Goal: Task Accomplishment & Management: Use online tool/utility

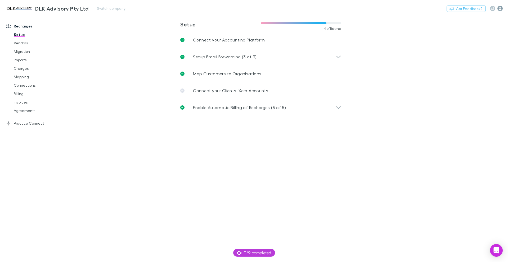
click at [501, 10] on icon "button" at bounding box center [499, 8] width 5 height 5
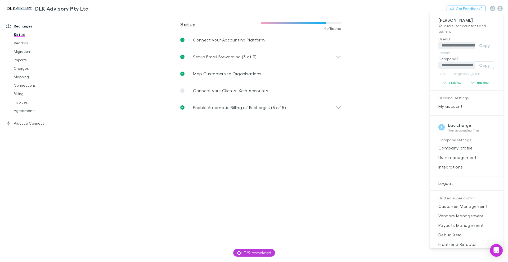
click at [501, 8] on div at bounding box center [254, 131] width 508 height 262
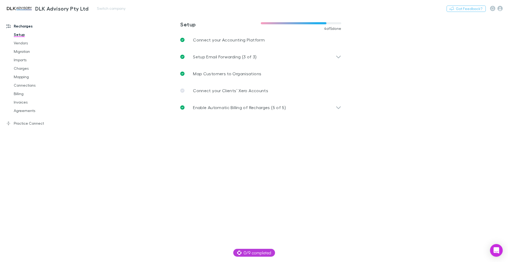
click at [91, 11] on link "DLK Advisory Pty Ltd" at bounding box center [46, 8] width 89 height 13
click at [104, 8] on button "Switch company" at bounding box center [111, 8] width 35 height 6
type input "*****"
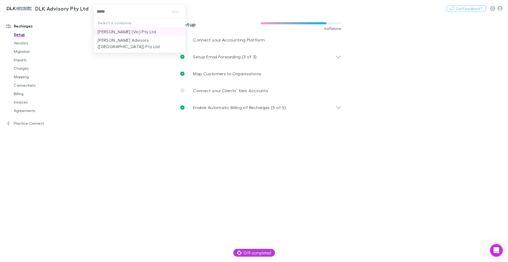
click at [164, 31] on li "[PERSON_NAME] (Vic) Pty Ltd" at bounding box center [139, 32] width 92 height 8
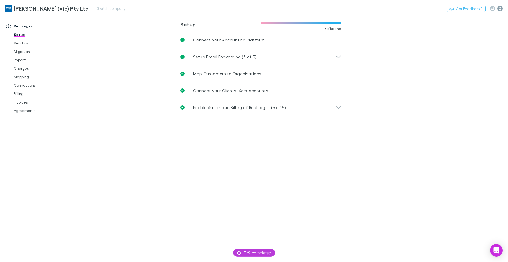
click at [499, 7] on icon "button" at bounding box center [499, 8] width 5 height 5
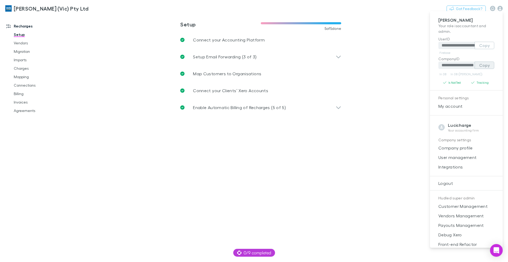
click at [483, 66] on button "Copy" at bounding box center [484, 65] width 20 height 7
click at [36, 48] on div at bounding box center [254, 131] width 508 height 262
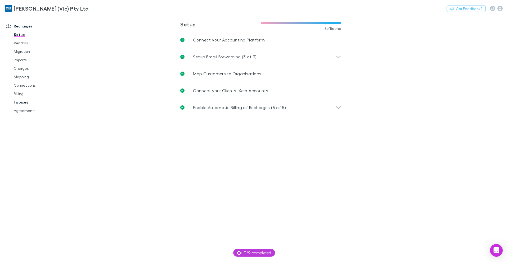
click at [22, 102] on link "Invoices" at bounding box center [39, 102] width 63 height 8
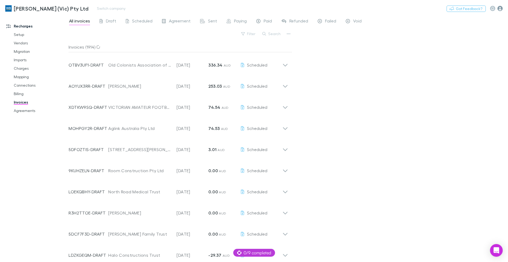
click at [505, 8] on div "Nothing Got Feedback?" at bounding box center [476, 8] width 61 height 7
click at [503, 8] on div "Nothing Got Feedback?" at bounding box center [476, 8] width 61 height 7
click at [501, 8] on icon "button" at bounding box center [499, 8] width 5 height 5
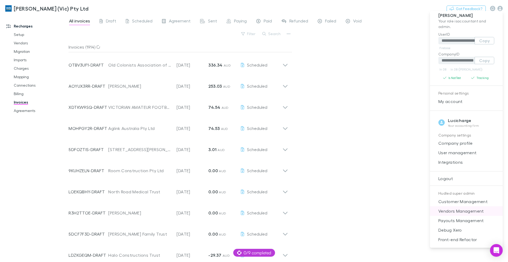
scroll to position [6, 0]
click at [462, 220] on span "Payouts Management" at bounding box center [466, 220] width 64 height 6
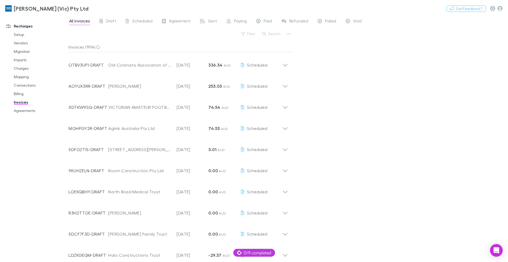
select select "****"
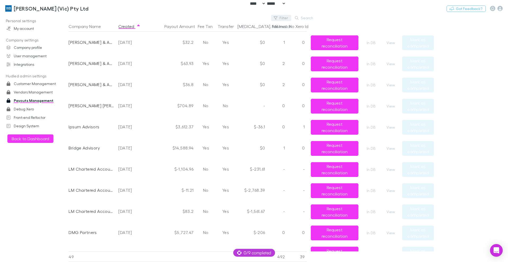
click at [277, 19] on icon "button" at bounding box center [276, 18] width 4 height 4
type input "*****"
click at [249, 49] on li "[PERSON_NAME] (Vic) Pty Ltd" at bounding box center [245, 52] width 92 height 8
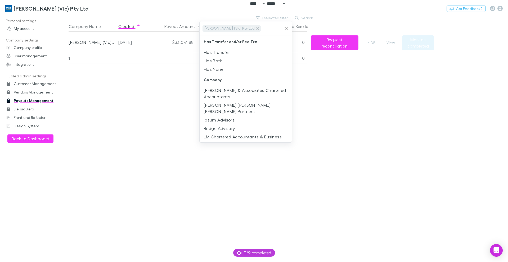
click at [412, 144] on div at bounding box center [254, 131] width 508 height 262
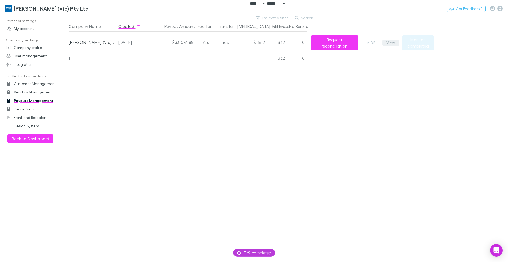
click at [386, 43] on button "View" at bounding box center [390, 43] width 17 height 6
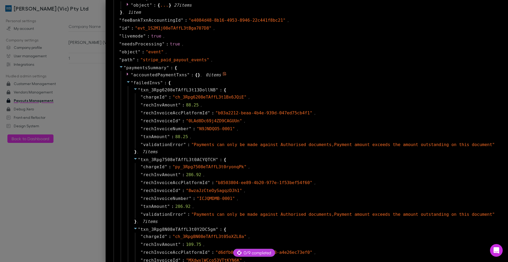
scroll to position [381, 0]
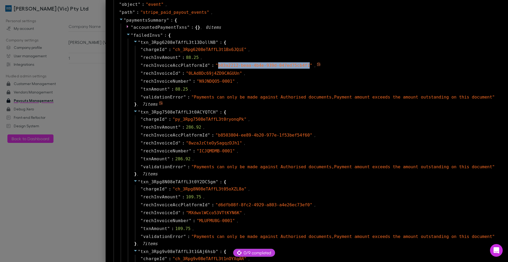
drag, startPoint x: 214, startPoint y: 65, endPoint x: 305, endPoint y: 67, distance: 90.7
click at [305, 67] on span "" b03a2212-beaa-4b4e-939d-047ed75cb4f1 "" at bounding box center [263, 65] width 97 height 5
copy span "b03a2212-beaa-4b4e-939d-047ed75cb4f1"
click at [64, 198] on div at bounding box center [254, 131] width 508 height 262
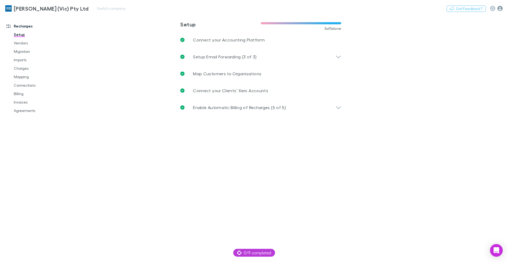
click at [501, 8] on icon "button" at bounding box center [499, 8] width 5 height 5
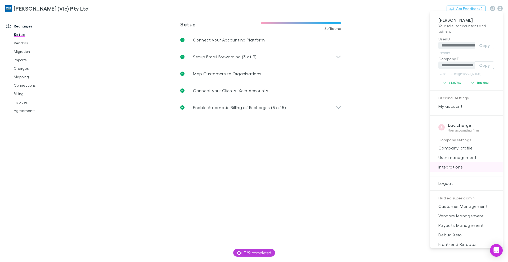
click at [460, 167] on span "Integrations" at bounding box center [466, 167] width 64 height 6
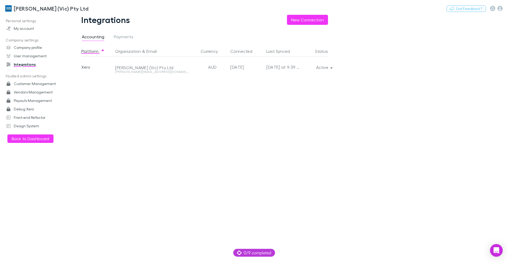
click at [145, 91] on div "Platform Organization & Email Currency Connected Last Synced Status Xero Willia…" at bounding box center [208, 154] width 255 height 216
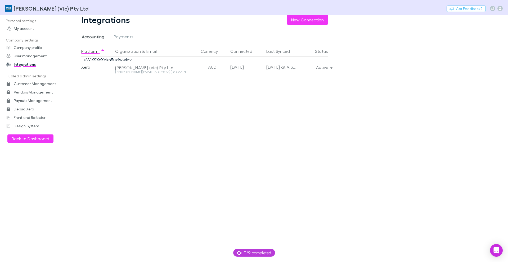
click at [235, 183] on div "Platform Organization & Email Currency Connected Last Synced Status Xero Willia…" at bounding box center [208, 154] width 255 height 216
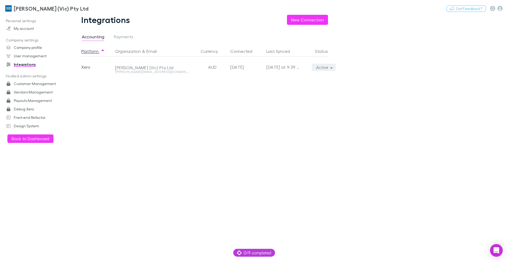
click at [327, 69] on button "Active" at bounding box center [324, 67] width 24 height 7
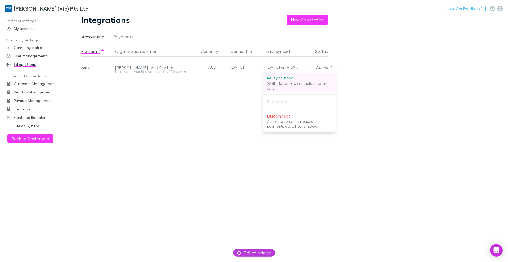
click at [298, 87] on p "We'll fetch all new contacts since last sync" at bounding box center [299, 86] width 64 height 10
click at [170, 151] on div at bounding box center [254, 131] width 508 height 262
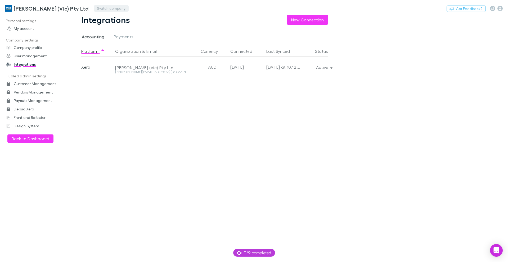
click at [94, 9] on button "Switch company" at bounding box center [111, 8] width 35 height 6
type input "*****"
click at [111, 32] on p "[PERSON_NAME] Partners [GEOGRAPHIC_DATA]" at bounding box center [130, 35] width 84 height 13
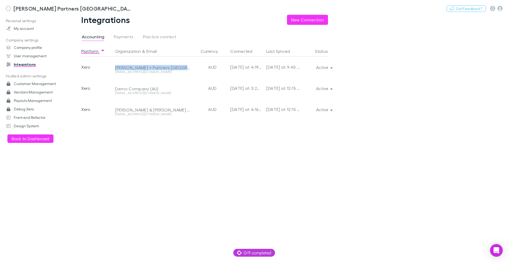
drag, startPoint x: 114, startPoint y: 68, endPoint x: 185, endPoint y: 70, distance: 70.9
click at [185, 70] on div "Xero Kelly + Partners Northern Beaches northernbeaches.xero@kellypartners.com.a…" at bounding box center [204, 67] width 247 height 21
click at [361, 191] on main "Integrations New Connection Accounting Payments Practice connect Platform Organ…" at bounding box center [288, 139] width 439 height 248
click at [132, 177] on div "Platform Organization & Email Currency Connected Last Synced Status Xero Kelly …" at bounding box center [208, 154] width 255 height 216
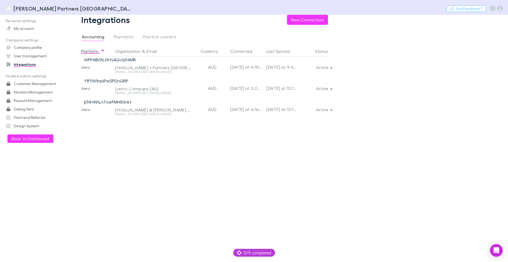
drag, startPoint x: 143, startPoint y: 80, endPoint x: 133, endPoint y: 81, distance: 9.8
click at [133, 81] on div "Demo Company (AU)" at bounding box center [153, 85] width 76 height 14
drag, startPoint x: 129, startPoint y: 81, endPoint x: 85, endPoint y: 82, distance: 43.9
click at [85, 82] on span "Y1FfW1rqtiPwSPl2nGRP" at bounding box center [105, 83] width 49 height 11
copy link "Y1FfW1rqtiPwSPl2nGRP"
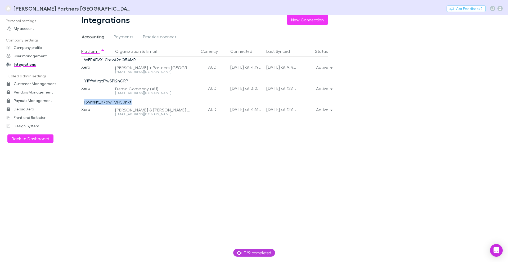
drag, startPoint x: 83, startPoint y: 101, endPoint x: 132, endPoint y: 101, distance: 49.2
click at [132, 101] on span "lj3VmNtLn7owFMH50nkt" at bounding box center [107, 104] width 53 height 11
copy link "lj3VmNtLn7owFMH50nkt"
click at [189, 194] on div "Platform Organization & Email Currency Connected Last Synced Status Xero Kelly …" at bounding box center [208, 154] width 255 height 216
click at [330, 110] on icon "button" at bounding box center [331, 110] width 2 height 4
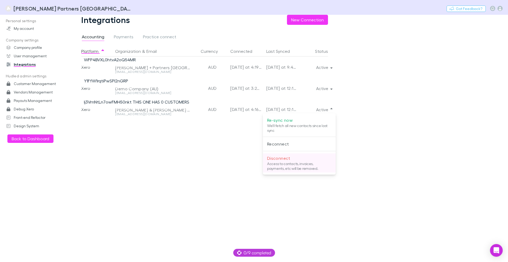
click at [287, 160] on p "Disconnect" at bounding box center [299, 158] width 64 height 6
click at [141, 135] on div at bounding box center [254, 131] width 508 height 262
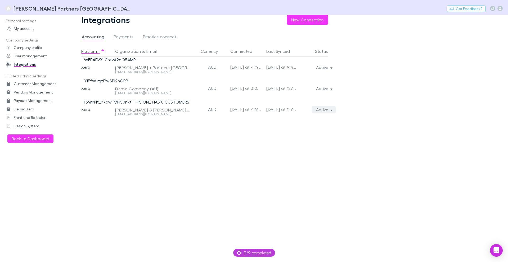
click at [331, 112] on button "Active" at bounding box center [324, 109] width 24 height 7
click at [380, 114] on div at bounding box center [254, 131] width 508 height 262
click at [329, 89] on button "Active" at bounding box center [324, 88] width 24 height 7
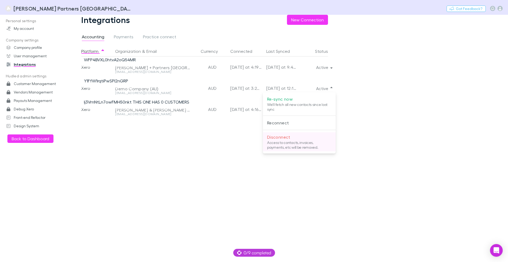
click at [305, 144] on p "Access to contacts, invoices, payments, etc will be removed." at bounding box center [299, 145] width 64 height 10
click at [441, 124] on div at bounding box center [254, 131] width 508 height 262
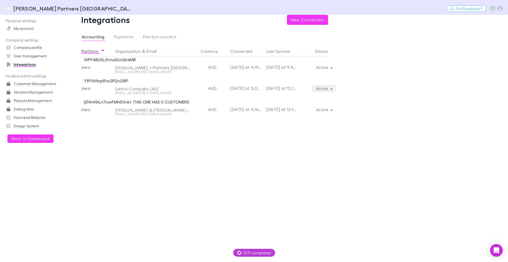
click at [327, 88] on button "Active" at bounding box center [324, 88] width 24 height 7
click at [383, 99] on div at bounding box center [254, 131] width 508 height 262
click at [331, 89] on icon "button" at bounding box center [331, 89] width 2 height 1
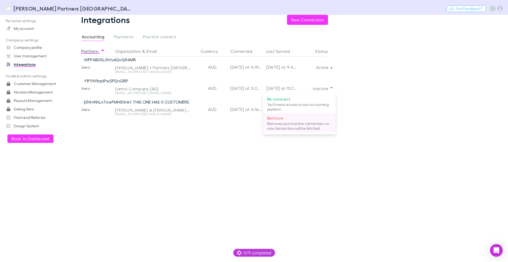
click at [304, 124] on p "Removes your inactive connection, no new transactions will be fetched." at bounding box center [299, 126] width 64 height 10
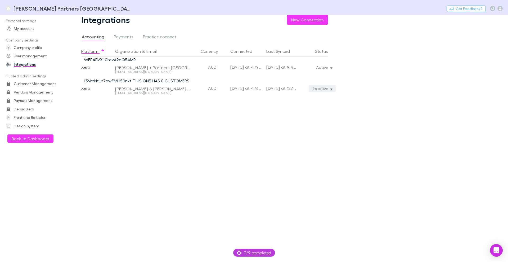
click at [328, 89] on button "Inactive" at bounding box center [321, 88] width 27 height 7
click at [207, 122] on div at bounding box center [254, 131] width 508 height 262
click at [334, 90] on button "Inactive" at bounding box center [321, 88] width 27 height 7
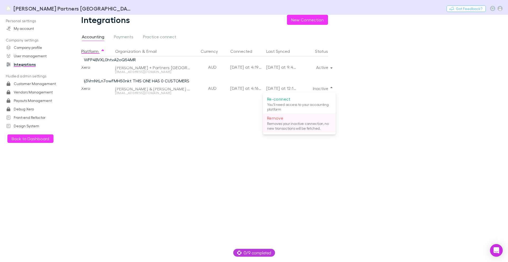
click at [301, 124] on p "Removes your inactive connection, no new transactions will be fetched." at bounding box center [299, 126] width 64 height 10
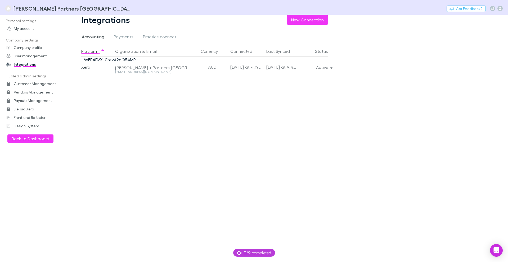
click at [226, 92] on div "Platform Organization & Email Currency Connected Last Synced Status Xero Kelly …" at bounding box center [208, 154] width 255 height 216
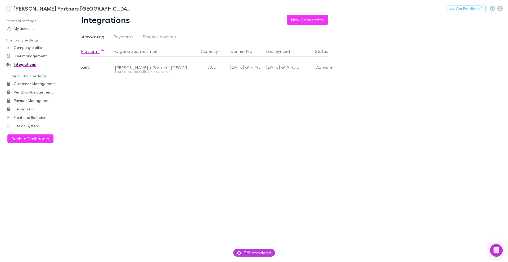
click at [197, 118] on div "Platform Organization & Email Currency Connected Last Synced Status Xero Kelly …" at bounding box center [208, 154] width 255 height 216
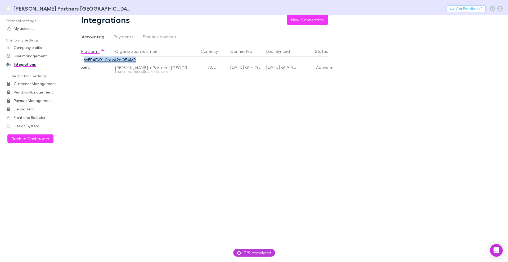
drag, startPoint x: 136, startPoint y: 60, endPoint x: 84, endPoint y: 62, distance: 52.1
click at [84, 62] on span "WFP4BVXL0htvA2oQ54MR" at bounding box center [109, 62] width 57 height 11
copy link "WFP4BVXL0htvA2oQ54MR"
click at [318, 66] on button "Active" at bounding box center [324, 67] width 24 height 7
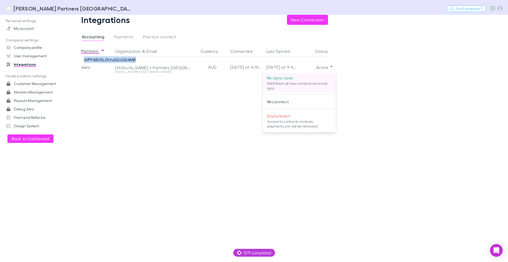
click at [298, 82] on p "We'll fetch all new contacts since last sync" at bounding box center [299, 86] width 64 height 10
click at [374, 83] on div at bounding box center [254, 131] width 508 height 262
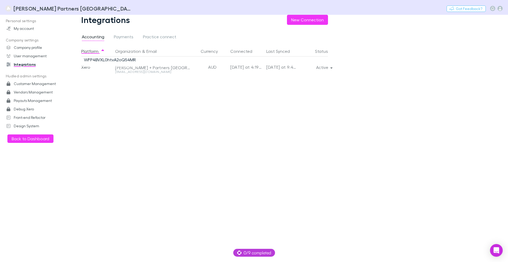
click at [374, 74] on main "Integrations New Connection Accounting Payments Practice connect Platform Organ…" at bounding box center [288, 139] width 439 height 248
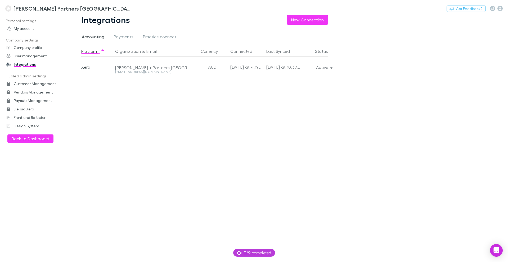
click at [330, 139] on div "Platform Organization & Email Currency Connected Last Synced Status Xero Kelly …" at bounding box center [208, 154] width 255 height 216
click at [21, 11] on h3 "[PERSON_NAME] Partners [GEOGRAPHIC_DATA]" at bounding box center [72, 8] width 118 height 6
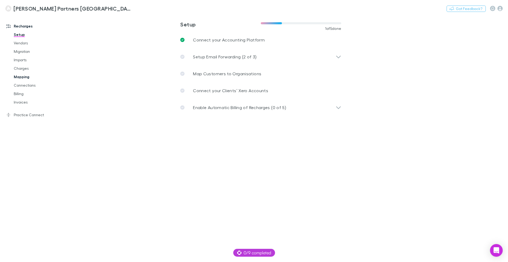
click at [19, 79] on link "Mapping" at bounding box center [39, 77] width 63 height 8
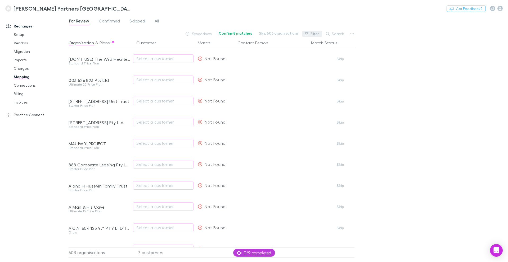
click at [315, 34] on button "Filter" at bounding box center [312, 34] width 20 height 6
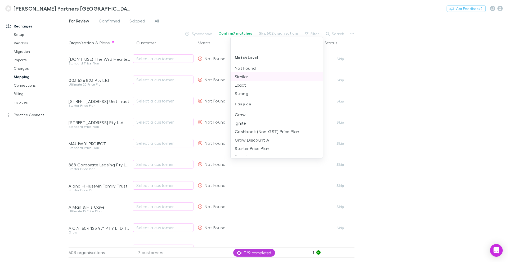
click at [263, 76] on li "Similar" at bounding box center [276, 76] width 92 height 8
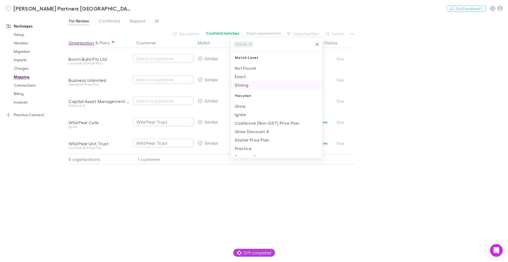
click at [257, 78] on li "Exact" at bounding box center [276, 76] width 92 height 8
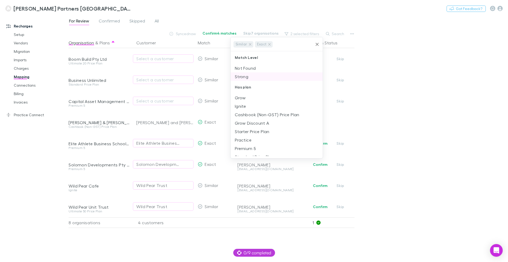
click at [257, 78] on li "Strong" at bounding box center [276, 76] width 92 height 8
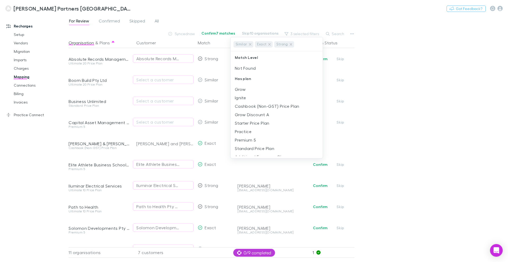
click at [423, 127] on div at bounding box center [254, 131] width 508 height 262
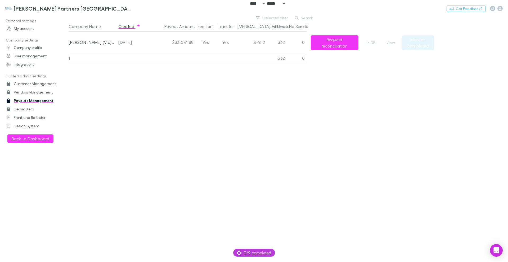
select select "****"
click at [388, 43] on button "View" at bounding box center [390, 43] width 17 height 6
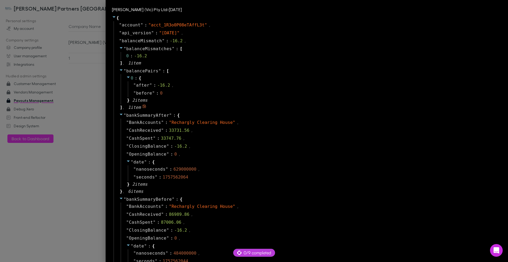
click at [63, 142] on div at bounding box center [254, 131] width 508 height 262
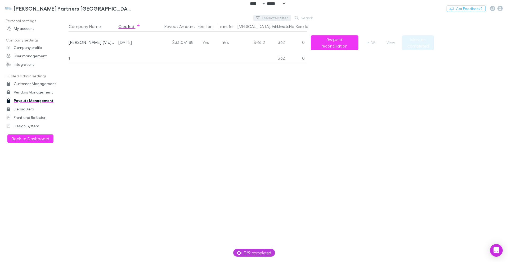
click at [280, 17] on button "1 selected filter" at bounding box center [272, 18] width 38 height 6
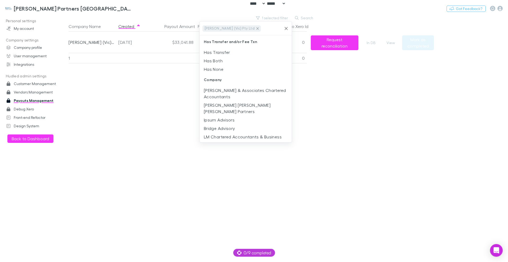
click at [255, 30] on icon at bounding box center [257, 28] width 4 height 4
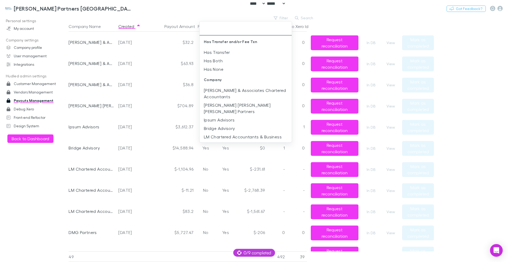
click at [147, 130] on div at bounding box center [254, 131] width 508 height 262
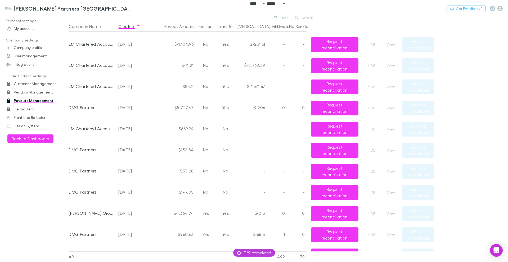
scroll to position [127, 0]
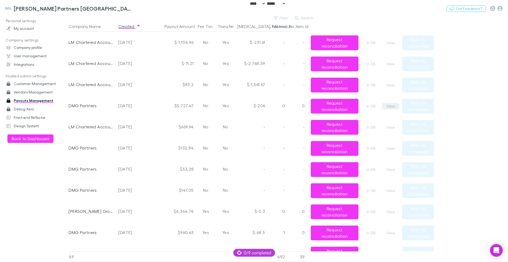
click at [392, 108] on button "View" at bounding box center [390, 106] width 17 height 6
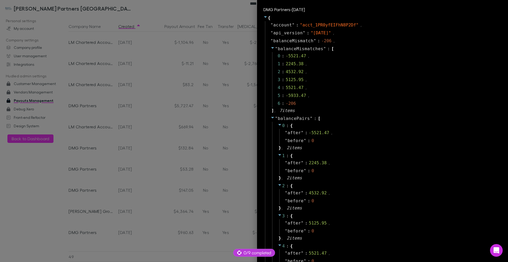
click at [271, 118] on icon at bounding box center [272, 118] width 3 height 2
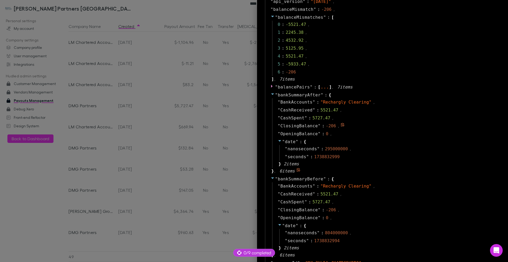
scroll to position [32, 0]
click at [270, 97] on span at bounding box center [272, 94] width 4 height 5
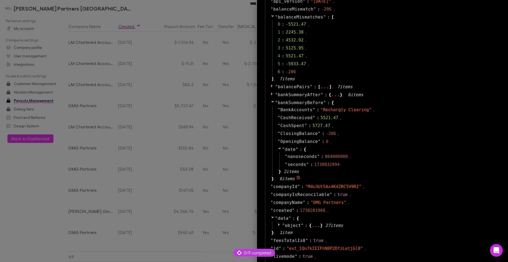
click at [270, 104] on span at bounding box center [272, 102] width 4 height 5
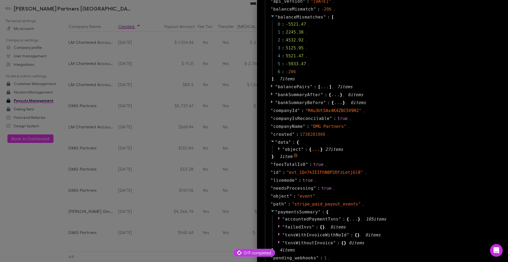
click at [270, 142] on icon at bounding box center [272, 141] width 4 height 4
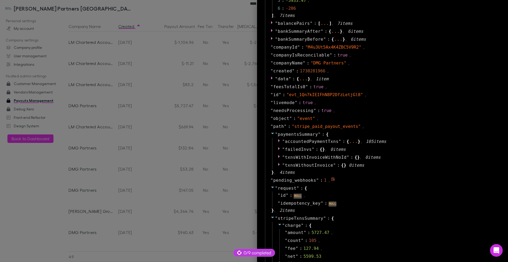
scroll to position [190, 0]
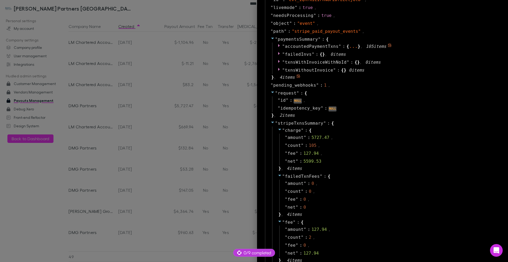
click at [277, 46] on icon at bounding box center [279, 45] width 4 height 4
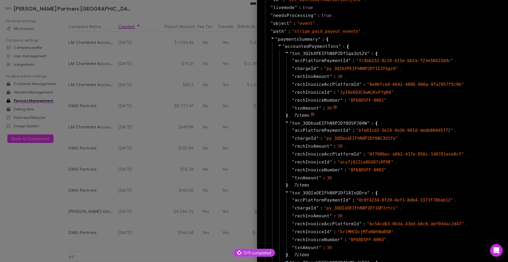
click at [341, 110] on div "" txnAmount " : 30" at bounding box center [391, 108] width 211 height 8
click at [311, 116] on icon at bounding box center [313, 114] width 4 height 4
click at [210, 134] on div at bounding box center [254, 131] width 508 height 262
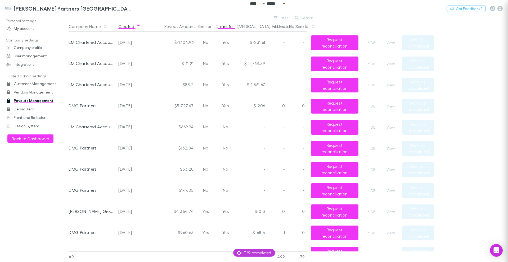
scroll to position [0, 0]
click at [281, 17] on button "Filter" at bounding box center [281, 18] width 20 height 6
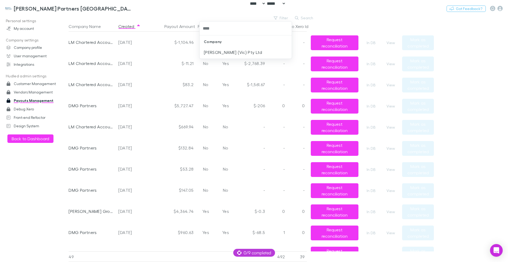
type input "*****"
click at [246, 53] on li "[PERSON_NAME] (Vic) Pty Ltd" at bounding box center [245, 52] width 92 height 8
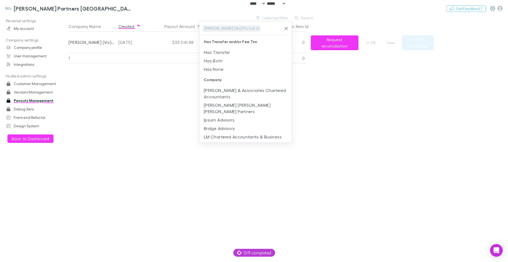
click at [372, 117] on div at bounding box center [254, 131] width 508 height 262
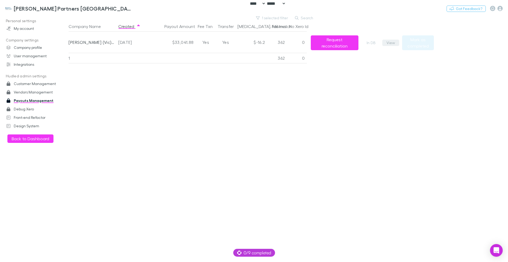
click at [389, 41] on button "View" at bounding box center [390, 43] width 17 height 6
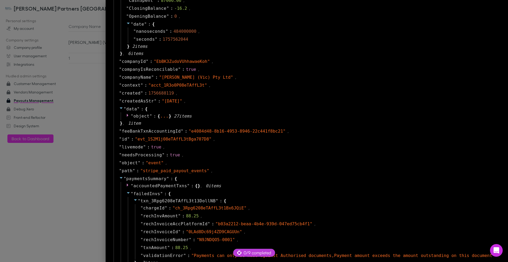
scroll to position [317, 0]
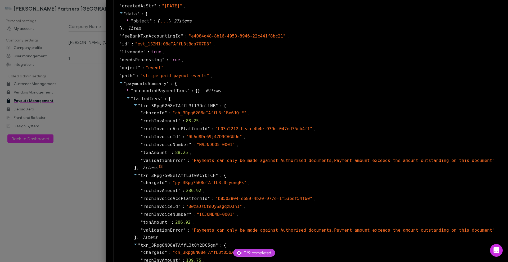
click at [159, 167] on icon at bounding box center [161, 167] width 4 height 4
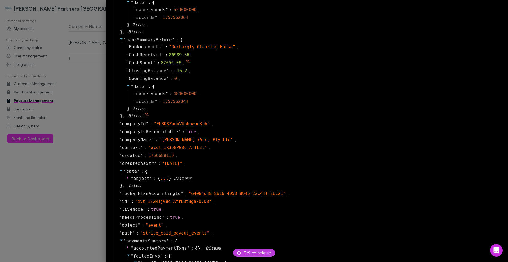
scroll to position [222, 0]
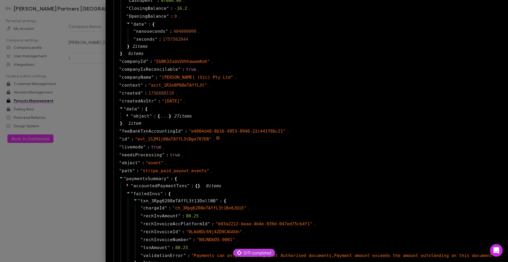
click at [135, 139] on span "" evt_1S2M1j08eTAffL3tBga707D8 "" at bounding box center [173, 139] width 76 height 5
copy span "evt_1S2M1j08eTAffL3tBga707D8"
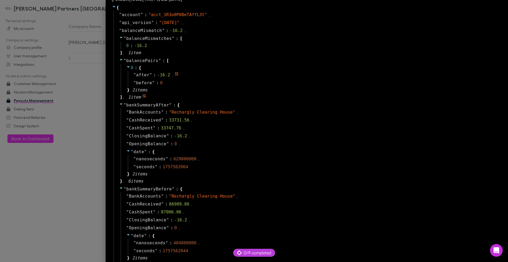
scroll to position [0, 0]
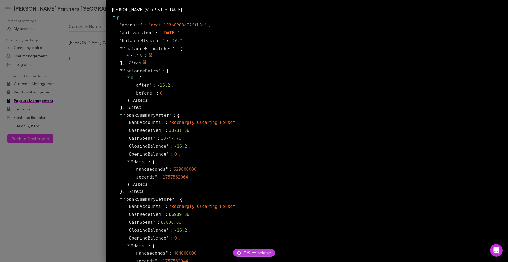
click at [119, 49] on icon at bounding box center [121, 48] width 4 height 4
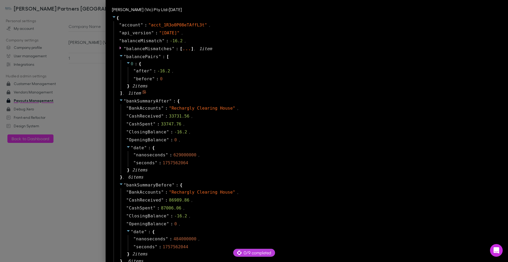
click at [120, 56] on icon at bounding box center [121, 56] width 3 height 2
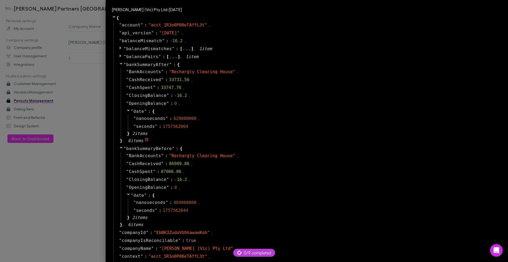
click at [119, 64] on icon at bounding box center [121, 64] width 4 height 4
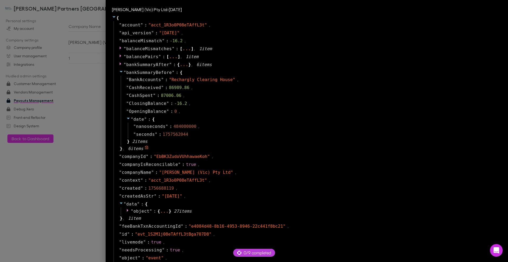
click at [120, 72] on icon at bounding box center [121, 72] width 3 height 2
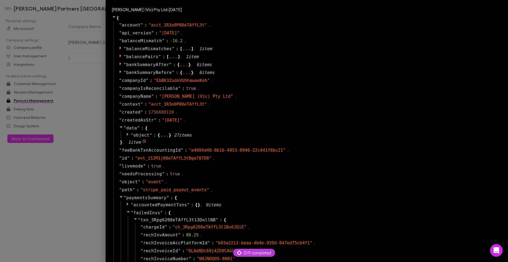
click at [119, 128] on icon at bounding box center [121, 127] width 4 height 4
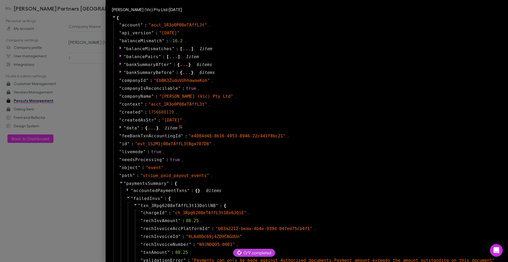
click at [119, 128] on icon at bounding box center [121, 127] width 4 height 4
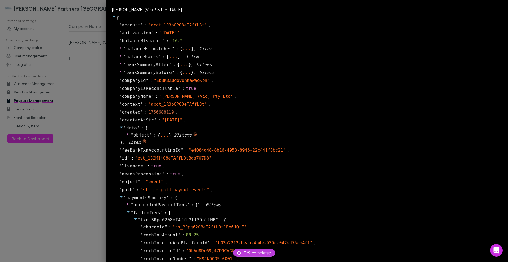
click at [126, 134] on icon at bounding box center [128, 134] width 4 height 4
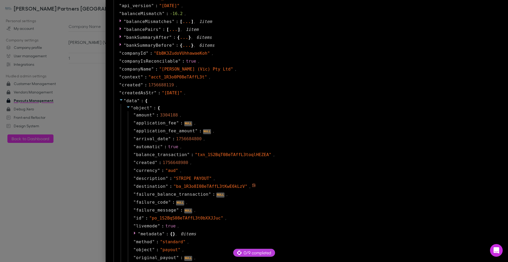
scroll to position [63, 0]
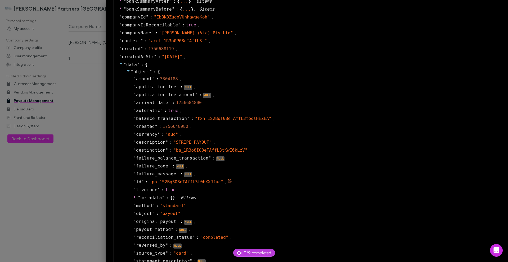
click at [178, 184] on span "" po_1S2BqS08eTAffL3t0bXXJJuc "" at bounding box center [186, 182] width 74 height 5
copy span "po_1S2BqS08eTAffL3t0bXXJJuc"
click at [126, 71] on icon at bounding box center [128, 71] width 4 height 4
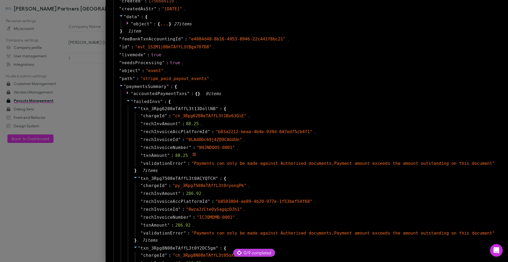
scroll to position [127, 0]
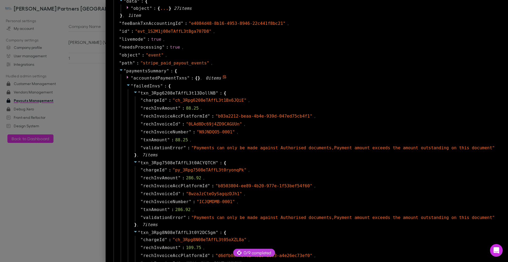
click at [156, 79] on span "accountedPaymentTxns" at bounding box center [160, 78] width 54 height 5
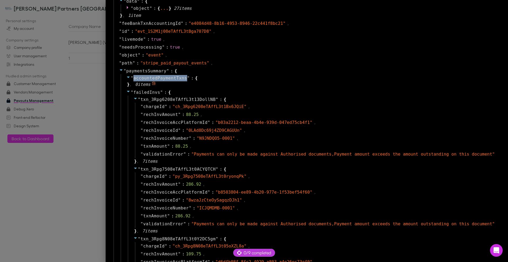
click at [156, 79] on span "accountedPaymentTxns" at bounding box center [160, 78] width 54 height 5
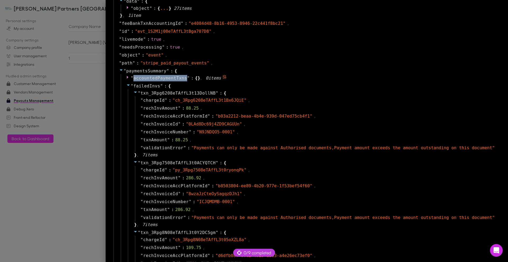
click at [171, 78] on span "accountedPaymentTxns" at bounding box center [160, 78] width 54 height 5
click at [160, 116] on span "rechInvoiceAccPlatformId" at bounding box center [175, 116] width 64 height 6
click at [138, 70] on span "paymentsSummary" at bounding box center [146, 71] width 40 height 5
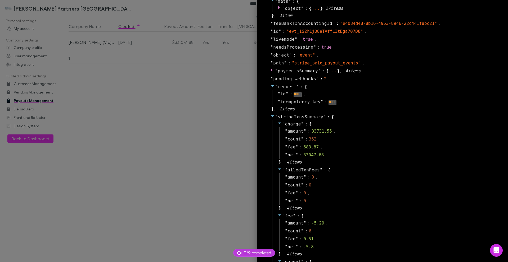
click at [138, 70] on div at bounding box center [254, 131] width 508 height 262
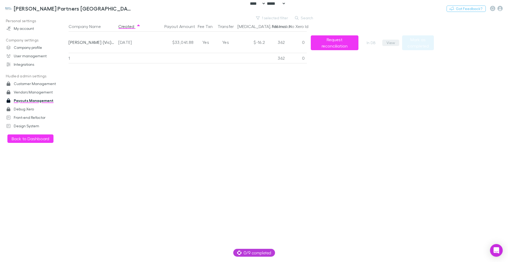
click at [391, 45] on button "View" at bounding box center [390, 43] width 17 height 6
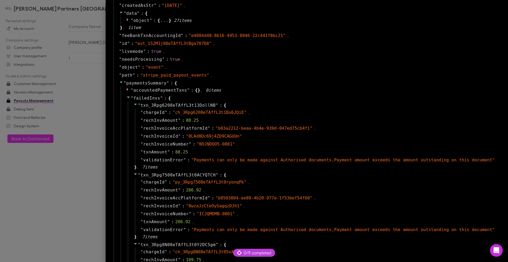
scroll to position [317, 0]
drag, startPoint x: 123, startPoint y: 84, endPoint x: 162, endPoint y: 86, distance: 38.4
click at [162, 86] on span "paymentsSummary" at bounding box center [146, 83] width 40 height 5
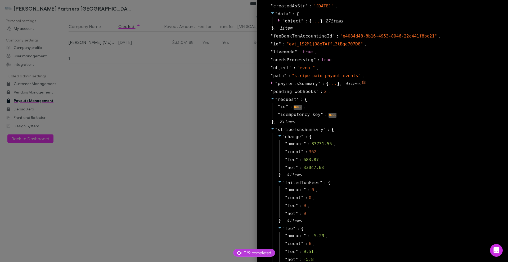
click at [271, 82] on icon at bounding box center [272, 82] width 2 height 3
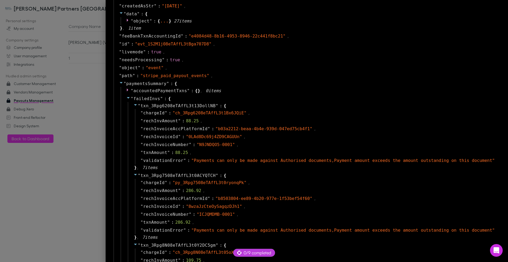
click at [133, 99] on span "failedInvs" at bounding box center [146, 98] width 27 height 5
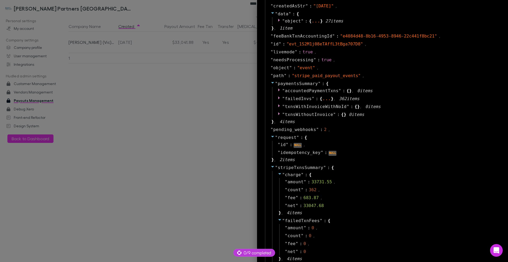
click at [134, 99] on div at bounding box center [254, 131] width 508 height 262
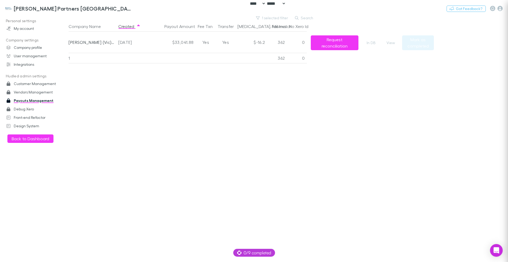
scroll to position [0, 0]
click at [388, 45] on button "View" at bounding box center [390, 43] width 17 height 6
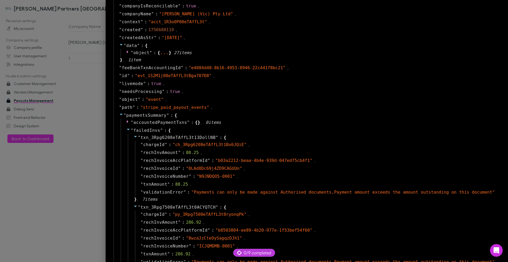
scroll to position [317, 0]
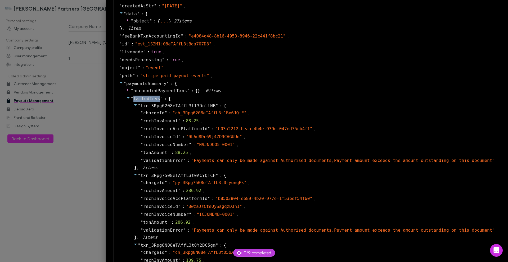
drag, startPoint x: 130, startPoint y: 98, endPoint x: 156, endPoint y: 101, distance: 25.3
click at [156, 101] on span "failedInvs" at bounding box center [146, 98] width 27 height 5
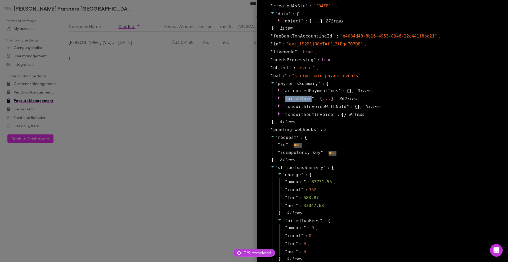
copy span "failedInvs"
click at [223, 102] on div at bounding box center [254, 131] width 508 height 262
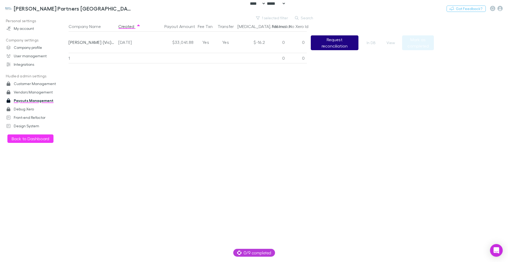
click at [344, 44] on button "Request reconciliation" at bounding box center [335, 42] width 48 height 15
click at [260, 124] on div "Company Name Created Payout Amount Fee Txn Transfer Bal. Mismatch Fail Invs No …" at bounding box center [251, 141] width 365 height 241
drag, startPoint x: 281, startPoint y: 42, endPoint x: 306, endPoint y: 43, distance: 24.9
click at [306, 43] on div "William Buck (Vic) Pty Ltd 2025-09-01 $33,041.88 Yes Yes $-16.2 0 0 Request rec…" at bounding box center [249, 42] width 361 height 21
click at [172, 168] on div "Company Name Created Payout Amount Fee Txn Transfer Bal. Mismatch Fail Invs No …" at bounding box center [251, 141] width 365 height 241
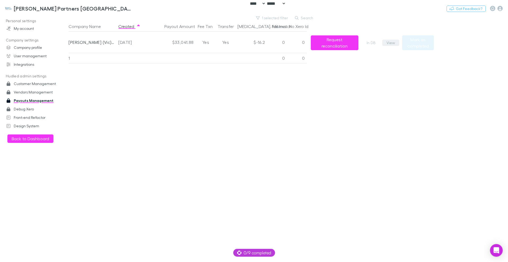
click at [386, 45] on button "View" at bounding box center [390, 43] width 17 height 6
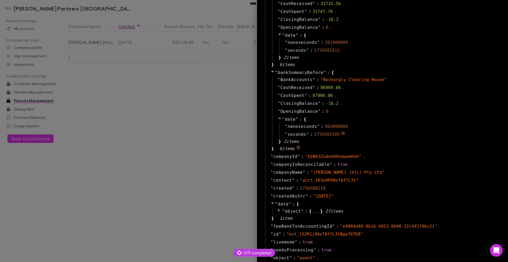
scroll to position [222, 0]
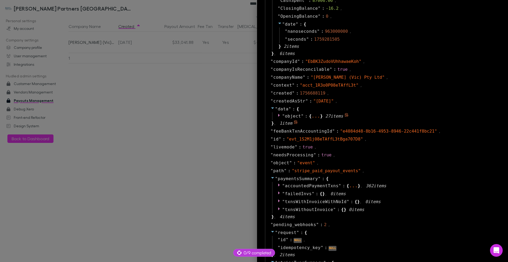
click at [311, 117] on div "..." at bounding box center [315, 116] width 9 height 3
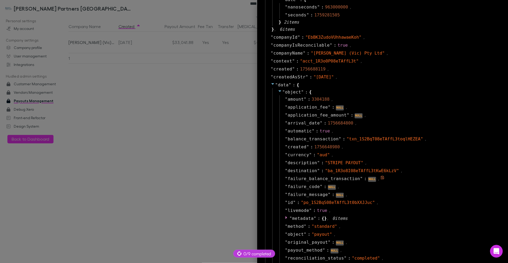
scroll to position [286, 0]
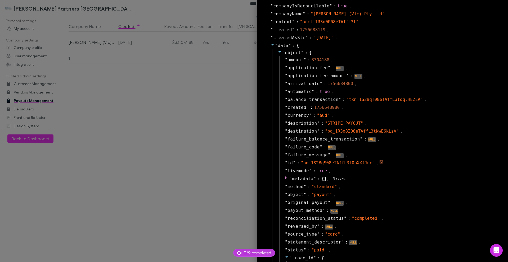
click at [349, 164] on span "" po_1S2BqS08eTAffL3t0bXXJJuc "" at bounding box center [337, 163] width 74 height 5
copy span "po_1S2BqS08eTAffL3t0bXXJJuc"
click at [210, 120] on div at bounding box center [254, 131] width 508 height 263
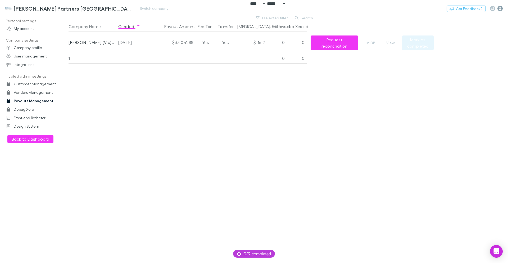
click at [499, 11] on icon "button" at bounding box center [499, 8] width 5 height 5
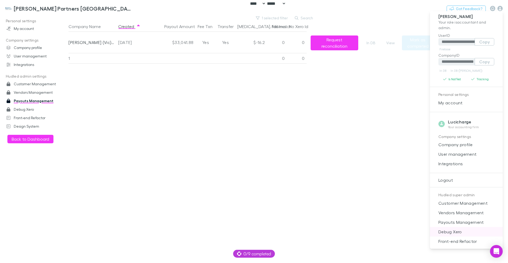
scroll to position [5, 0]
click at [471, 229] on span "Debug Xero" at bounding box center [466, 230] width 64 height 6
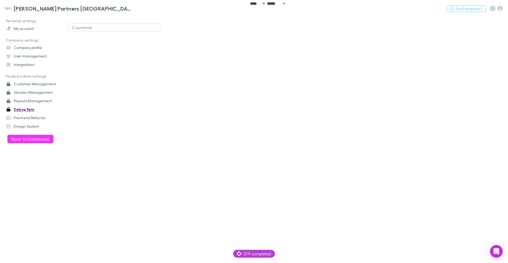
click at [121, 28] on div "Customer" at bounding box center [115, 27] width 86 height 6
click at [80, 9] on div at bounding box center [254, 131] width 508 height 263
click at [21, 8] on h3 "Kelly Partners Northern Beaches" at bounding box center [72, 8] width 117 height 6
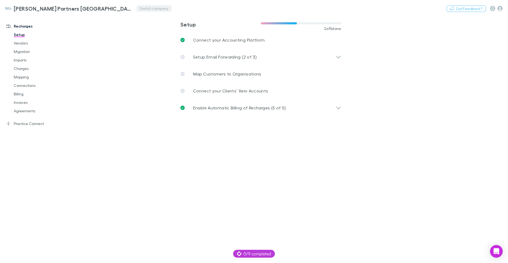
click at [136, 11] on button "Switch company" at bounding box center [153, 8] width 35 height 6
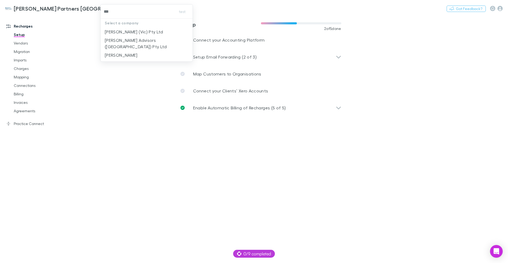
type input "****"
click at [153, 31] on p "[PERSON_NAME] (Vic) Pty Ltd" at bounding box center [134, 32] width 58 height 6
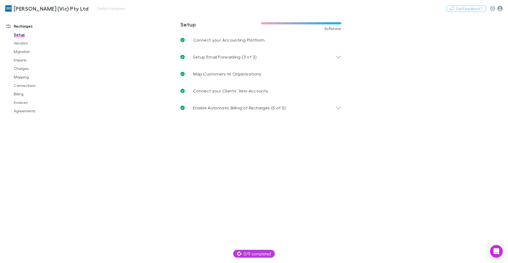
click at [499, 10] on icon "button" at bounding box center [499, 8] width 5 height 5
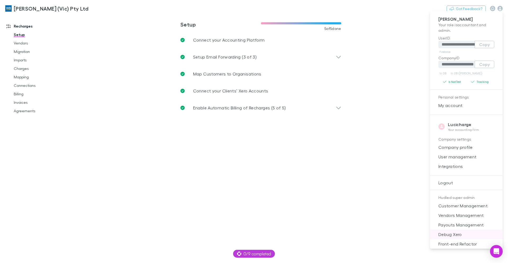
click at [456, 233] on span "Debug Xero" at bounding box center [466, 234] width 64 height 6
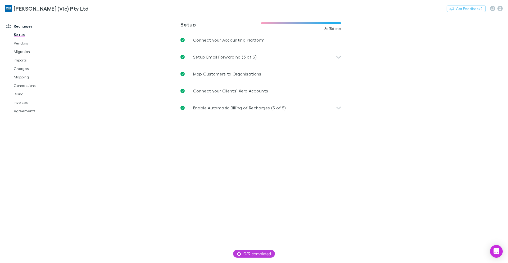
scroll to position [5, 0]
select select "****"
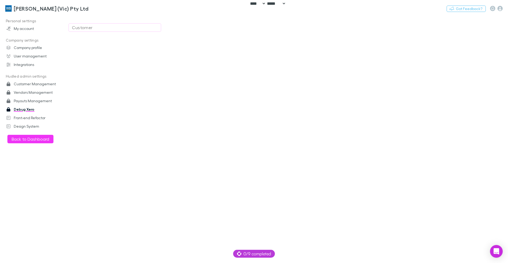
click at [151, 26] on div "Customer" at bounding box center [115, 27] width 86 height 6
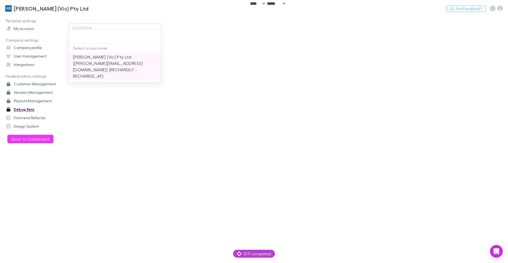
click at [110, 67] on li "William Buck (Vic) Pty Ltd (ivie.sese@williambuckvic.com.au) (RECHARGLY - RECHA…" at bounding box center [115, 67] width 92 height 28
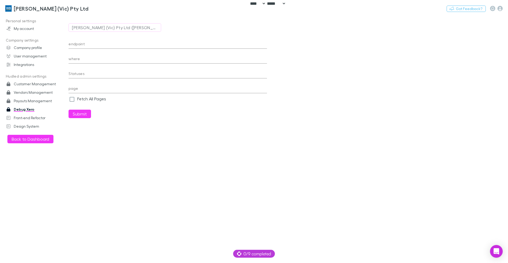
click at [97, 49] on div "endpoint where Statuses page Fetch All Pages Submit" at bounding box center [168, 77] width 198 height 82
click at [102, 47] on input "endpoint" at bounding box center [168, 44] width 198 height 8
click at [133, 58] on input "where" at bounding box center [168, 59] width 198 height 8
click at [138, 38] on div "**********" at bounding box center [168, 42] width 198 height 13
click at [139, 42] on input "**********" at bounding box center [168, 44] width 198 height 8
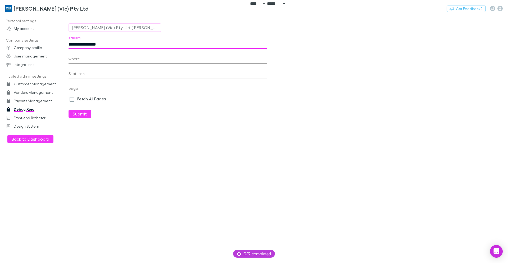
paste input "**********"
click at [69, 110] on button "Submit" at bounding box center [80, 114] width 22 height 8
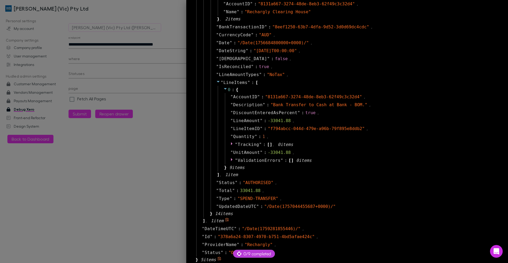
scroll to position [0, 0]
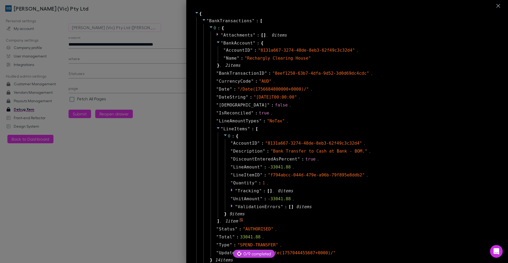
click at [217, 128] on icon at bounding box center [218, 128] width 3 height 2
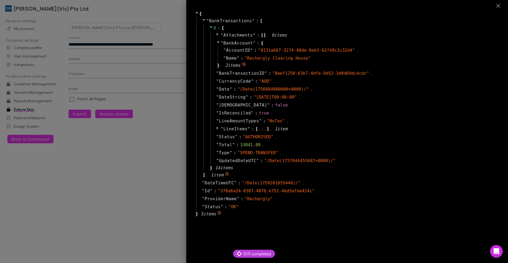
click at [216, 42] on icon at bounding box center [218, 42] width 4 height 4
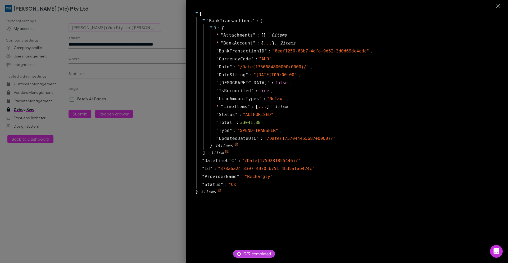
click at [217, 43] on icon at bounding box center [218, 42] width 2 height 3
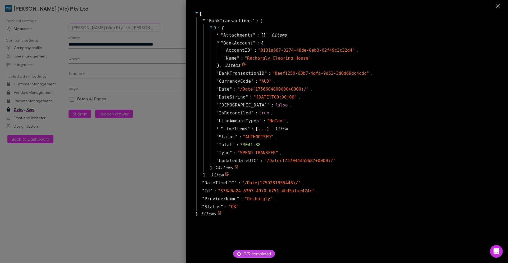
click at [236, 43] on span "BankAccount" at bounding box center [237, 42] width 29 height 5
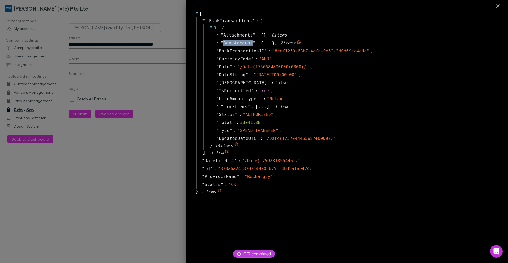
click at [236, 43] on span "BankAccount" at bounding box center [237, 42] width 29 height 5
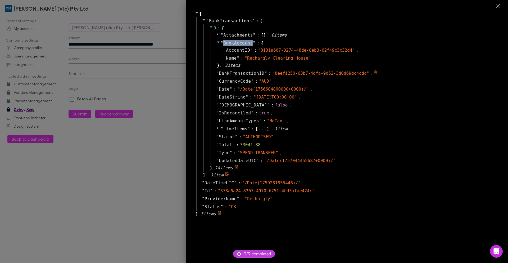
copy span "BankAccount"
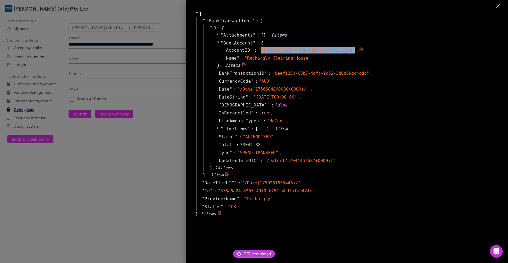
drag, startPoint x: 255, startPoint y: 50, endPoint x: 350, endPoint y: 50, distance: 94.4
click at [350, 50] on span "" 8131a667-3274-48de-8eb3-62f49c3c32d4 "" at bounding box center [306, 50] width 97 height 5
drag, startPoint x: 350, startPoint y: 50, endPoint x: 255, endPoint y: 50, distance: 94.7
click at [258, 50] on span "" 8131a667-3274-48de-8eb3-62f49c3c32d4 "" at bounding box center [306, 50] width 97 height 5
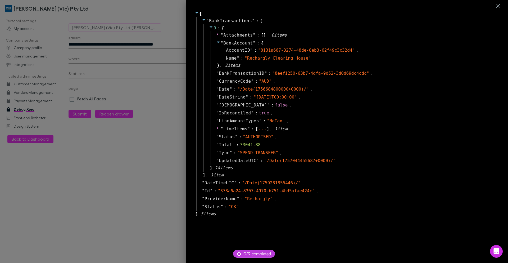
click at [132, 45] on div at bounding box center [254, 131] width 508 height 263
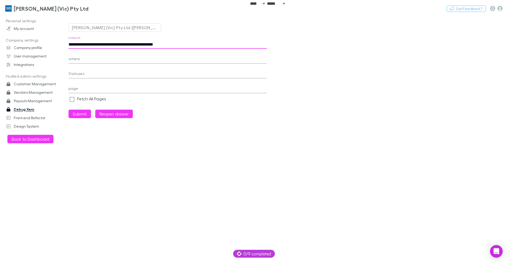
drag, startPoint x: 106, startPoint y: 44, endPoint x: 349, endPoint y: 53, distance: 243.0
click at [349, 50] on main "**********" at bounding box center [288, 139] width 439 height 248
type input "**********"
paste input "**********"
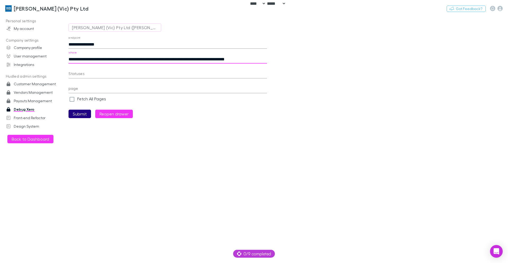
click at [83, 114] on button "Submit" at bounding box center [80, 114] width 22 height 8
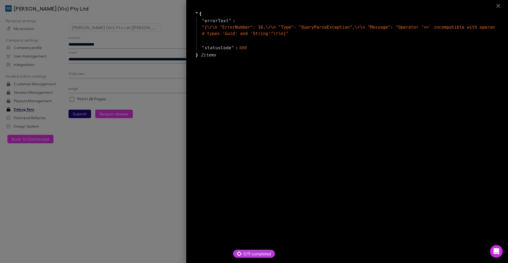
click at [148, 66] on div at bounding box center [254, 131] width 508 height 263
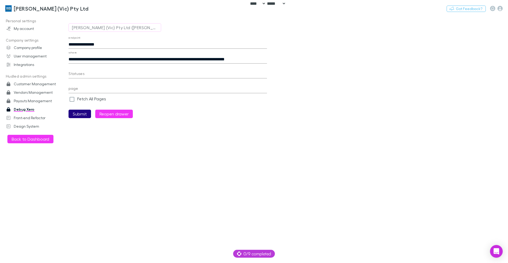
click at [193, 60] on input "**********" at bounding box center [168, 59] width 198 height 8
click at [80, 59] on input "**********" at bounding box center [168, 59] width 198 height 8
click at [82, 114] on button "Submit" at bounding box center [80, 114] width 22 height 8
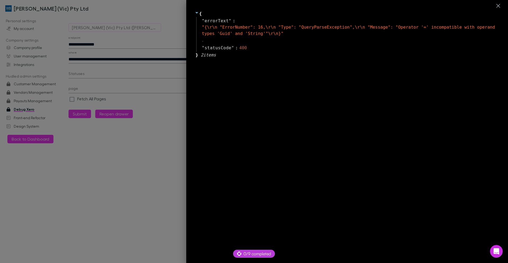
click at [195, 60] on div "{ " errorText " : " {\r\n "ErrorNumber": 16,\r\n "Type": "QueryParseException",…" at bounding box center [347, 137] width 305 height 263
click at [167, 48] on div at bounding box center [254, 131] width 508 height 263
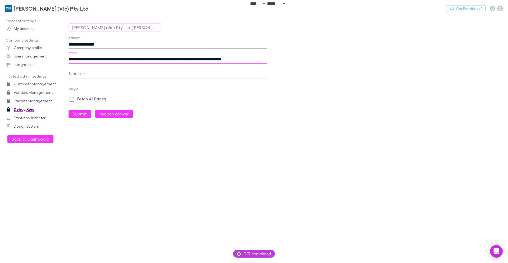
click at [192, 59] on input "**********" at bounding box center [168, 59] width 198 height 8
type input "**********"
click at [81, 114] on button "Submit" at bounding box center [80, 114] width 22 height 8
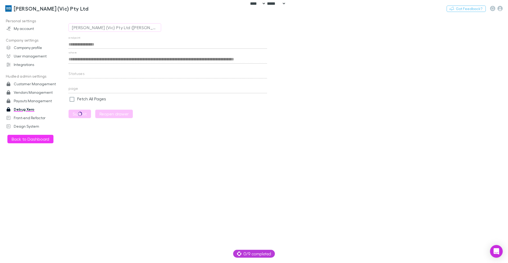
scroll to position [0, 0]
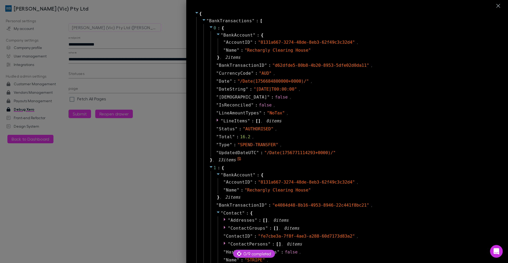
click at [209, 28] on icon at bounding box center [211, 27] width 4 height 4
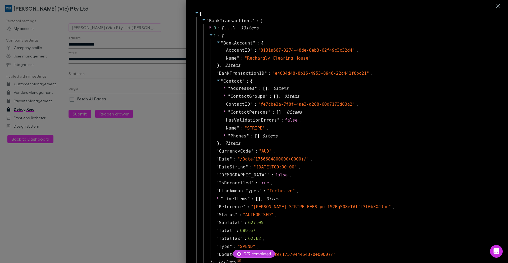
click at [210, 35] on icon at bounding box center [211, 35] width 3 height 2
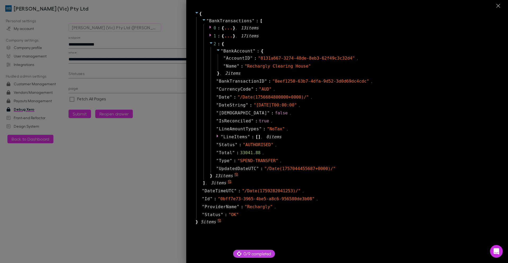
click at [210, 43] on icon at bounding box center [211, 43] width 3 height 2
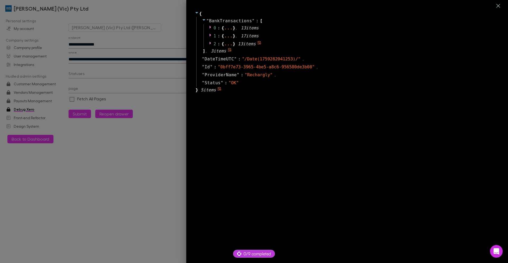
click at [210, 44] on icon at bounding box center [211, 43] width 2 height 3
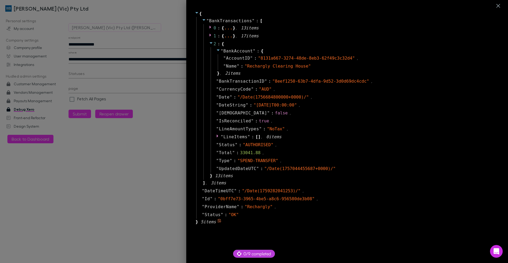
click at [210, 43] on icon at bounding box center [211, 43] width 3 height 2
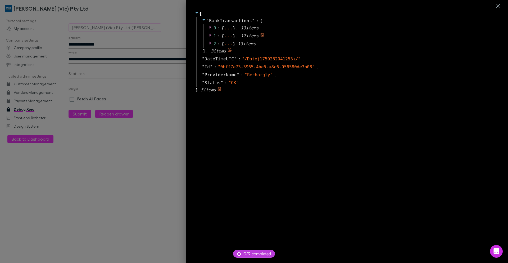
click at [210, 36] on icon at bounding box center [211, 35] width 2 height 3
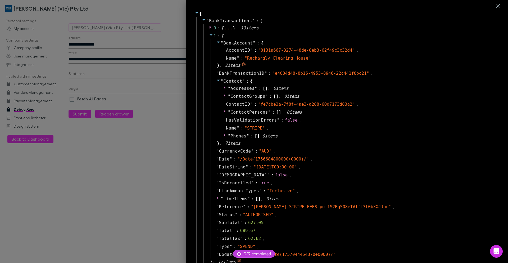
click at [216, 43] on icon at bounding box center [218, 42] width 4 height 4
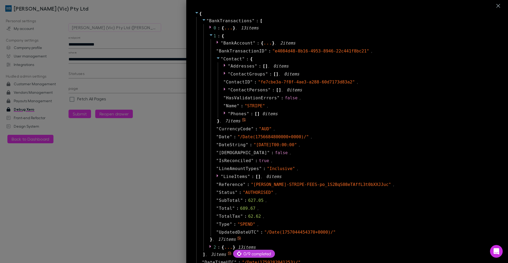
click at [216, 60] on icon at bounding box center [218, 58] width 4 height 4
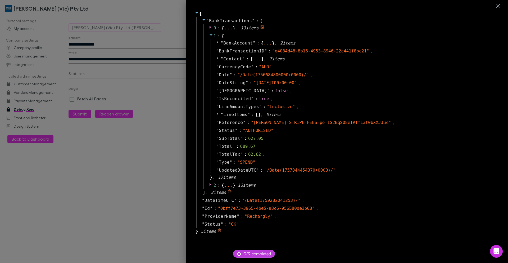
click at [209, 29] on icon at bounding box center [211, 27] width 4 height 4
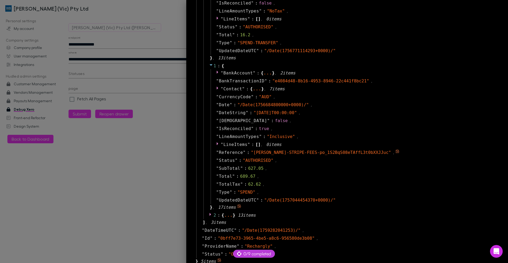
scroll to position [103, 0]
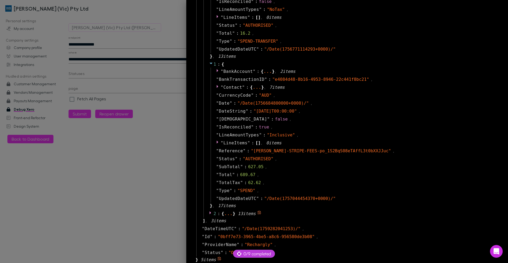
click at [209, 212] on icon at bounding box center [211, 212] width 4 height 4
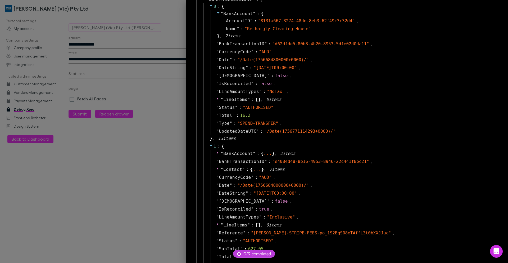
scroll to position [0, 0]
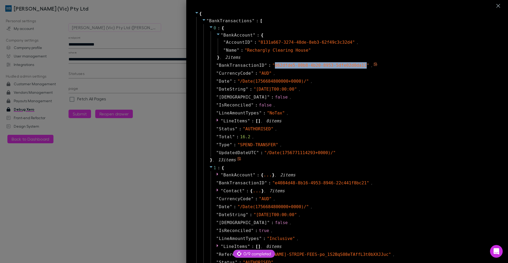
drag, startPoint x: 271, startPoint y: 65, endPoint x: 363, endPoint y: 66, distance: 91.3
click at [363, 66] on span "" d62dfde5-80b8-4b20-8953-5dfe02d0da11 "" at bounding box center [320, 65] width 97 height 5
copy span "d62dfde5-80b8-4b20-8953-5dfe02d0da11"
click at [92, 41] on div at bounding box center [254, 131] width 508 height 263
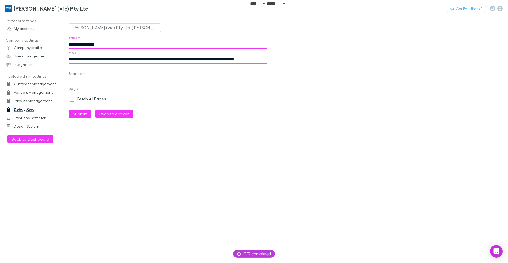
click at [113, 44] on input "**********" at bounding box center [168, 44] width 198 height 8
paste input "**********"
type input "**********"
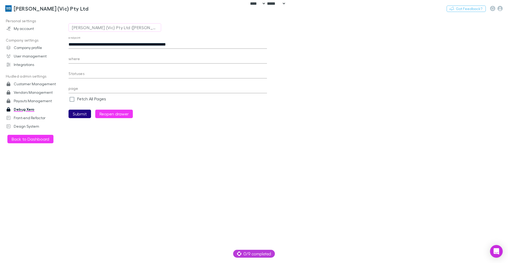
click at [80, 112] on button "Submit" at bounding box center [80, 114] width 22 height 8
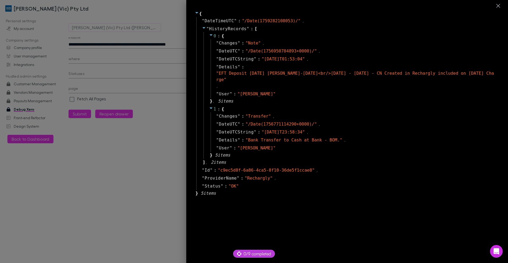
click at [143, 50] on div at bounding box center [254, 131] width 508 height 263
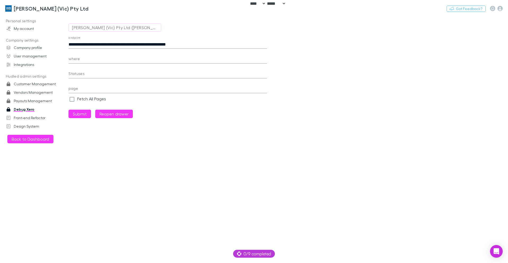
drag, startPoint x: 188, startPoint y: 44, endPoint x: 350, endPoint y: 56, distance: 162.3
click at [329, 53] on main "**********" at bounding box center [288, 139] width 439 height 248
type input "**********"
click at [69, 110] on button "Submit" at bounding box center [80, 114] width 22 height 8
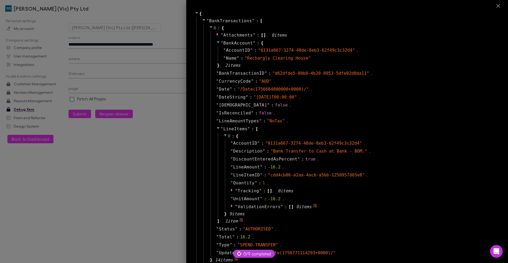
scroll to position [46, 0]
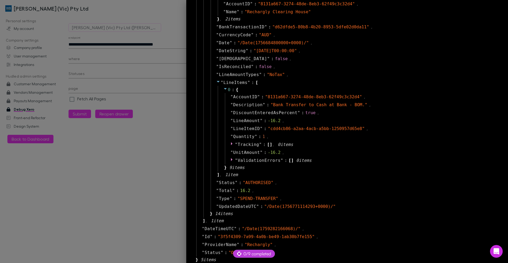
click at [122, 42] on div at bounding box center [254, 131] width 508 height 263
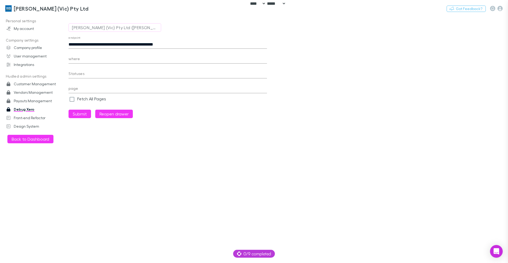
scroll to position [13, 0]
drag, startPoint x: 107, startPoint y: 44, endPoint x: 243, endPoint y: 52, distance: 136.5
click at [243, 51] on div "**********" at bounding box center [168, 77] width 198 height 82
click at [31, 7] on h3 "[PERSON_NAME] (Vic) Pty Ltd" at bounding box center [51, 8] width 75 height 6
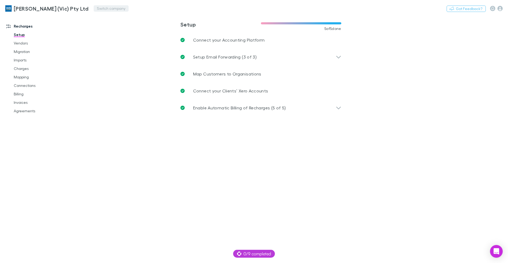
click at [97, 9] on button "Switch company" at bounding box center [111, 8] width 35 height 6
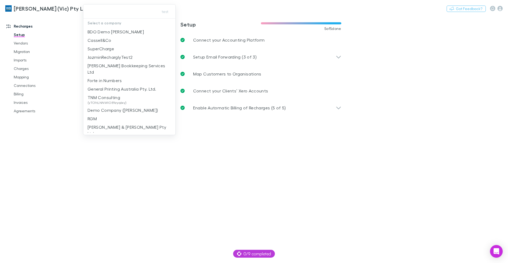
click at [45, 93] on div at bounding box center [254, 131] width 508 height 263
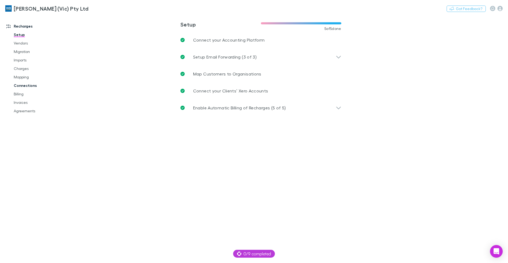
click at [26, 85] on link "Connections" at bounding box center [39, 85] width 63 height 8
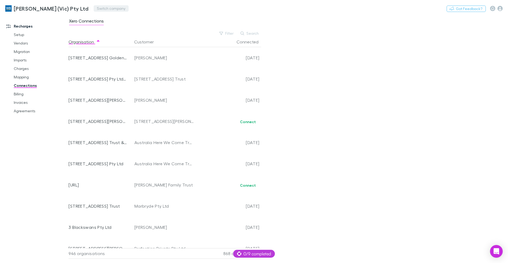
click at [103, 8] on button "Switch company" at bounding box center [111, 8] width 35 height 6
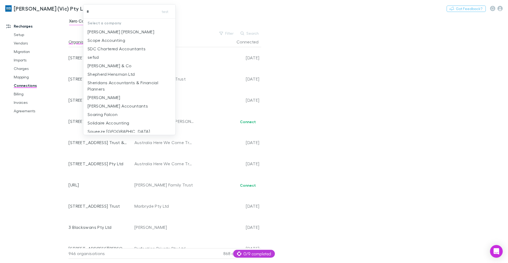
type input "**"
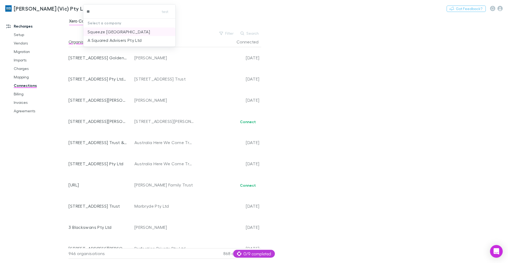
click at [115, 32] on p "Squeeze [GEOGRAPHIC_DATA]" at bounding box center [119, 32] width 62 height 6
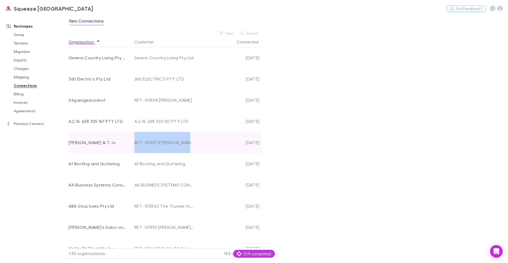
drag, startPoint x: 199, startPoint y: 143, endPoint x: 135, endPoint y: 142, distance: 64.0
click at [135, 142] on div "A.M Cho & T. Jo RET- 003273 A.M Cho & T. Jo 2025-09-29" at bounding box center [165, 142] width 193 height 21
click at [135, 142] on div "RET- 003273 [PERSON_NAME] & T. Jo" at bounding box center [164, 142] width 60 height 21
drag, startPoint x: 135, startPoint y: 142, endPoint x: 159, endPoint y: 143, distance: 24.1
click at [159, 143] on div "RET- 003273 [PERSON_NAME] & T. Jo" at bounding box center [164, 142] width 60 height 21
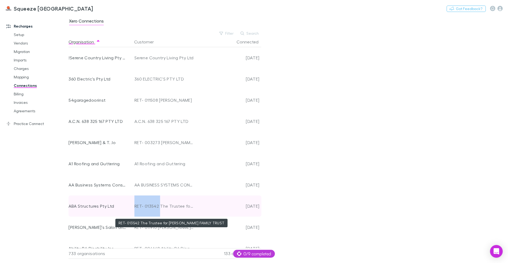
drag, startPoint x: 134, startPoint y: 206, endPoint x: 159, endPoint y: 209, distance: 25.6
click at [159, 209] on div "RET- 013542 The Trustee for [PERSON_NAME] FAMILY TRUST" at bounding box center [164, 205] width 64 height 21
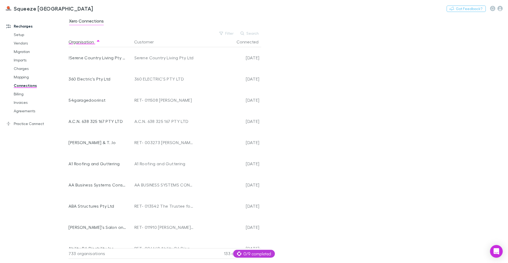
click at [351, 181] on div "Xero Connections Filter Search Organisation Customer Connected !Serene Country …" at bounding box center [288, 139] width 439 height 248
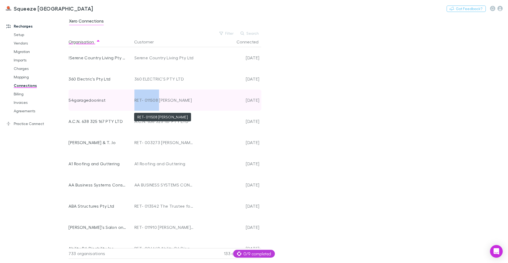
drag, startPoint x: 135, startPoint y: 99, endPoint x: 158, endPoint y: 101, distance: 23.6
click at [158, 101] on div "RET- 011508 [PERSON_NAME]" at bounding box center [164, 99] width 60 height 21
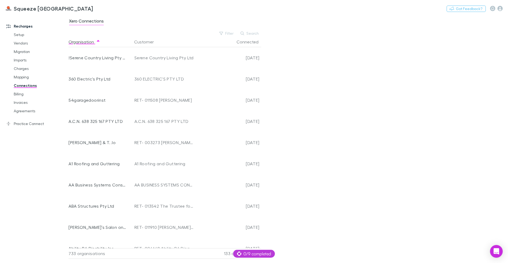
click at [310, 112] on div "Xero Connections Filter Search Organisation Customer Connected !Serene Country …" at bounding box center [288, 139] width 439 height 248
click at [501, 8] on icon "button" at bounding box center [499, 8] width 5 height 5
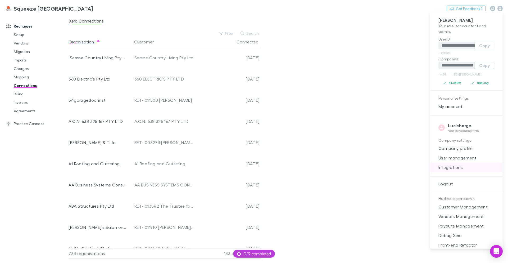
click at [462, 166] on span "Integrations" at bounding box center [466, 167] width 64 height 6
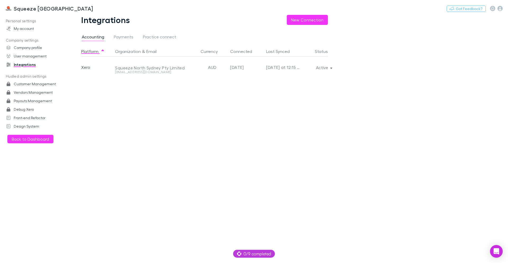
click at [354, 71] on main "Integrations New Connection Accounting Payments Practice connect Platform Organ…" at bounding box center [288, 139] width 439 height 248
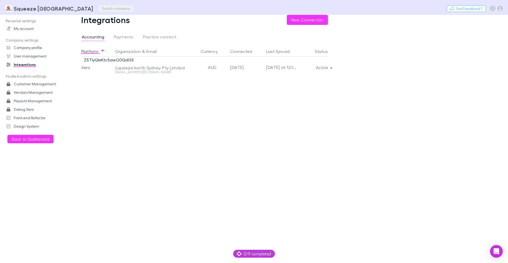
click at [98, 7] on button "Switch company" at bounding box center [115, 8] width 35 height 6
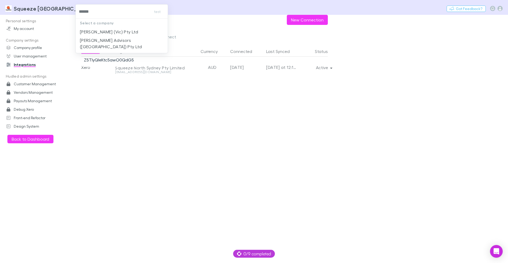
type input "*******"
click at [130, 34] on p "[PERSON_NAME] (Vic) Pty Ltd" at bounding box center [109, 32] width 58 height 6
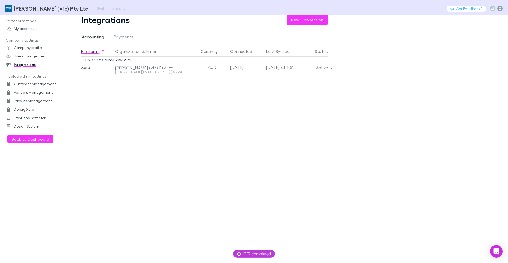
click at [500, 8] on icon "button" at bounding box center [499, 8] width 5 height 5
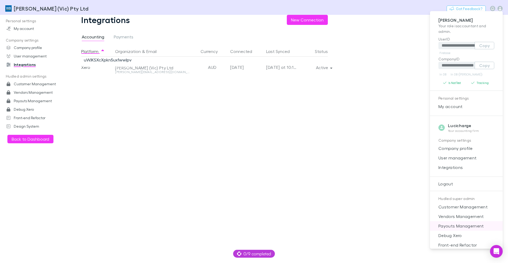
scroll to position [5, 0]
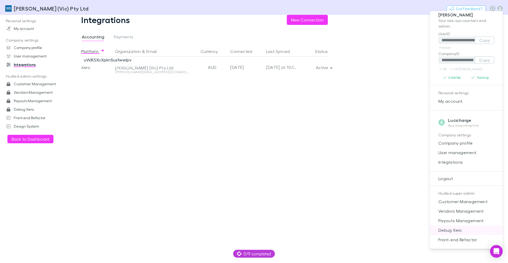
click at [452, 230] on span "Debug Xero" at bounding box center [466, 230] width 64 height 6
select select "****"
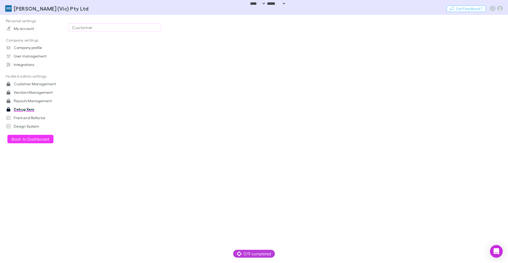
click at [115, 28] on div "Customer" at bounding box center [115, 27] width 86 height 6
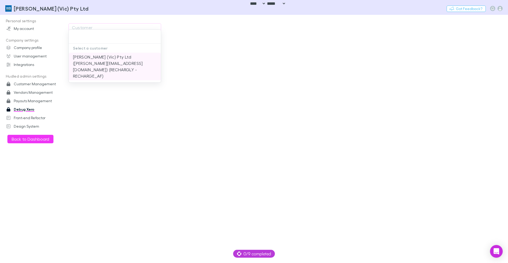
click at [101, 57] on li "William Buck (Vic) Pty Ltd (ivie.sese@williambuckvic.com.au) (RECHARGLY - RECHA…" at bounding box center [115, 67] width 92 height 28
type input "**********"
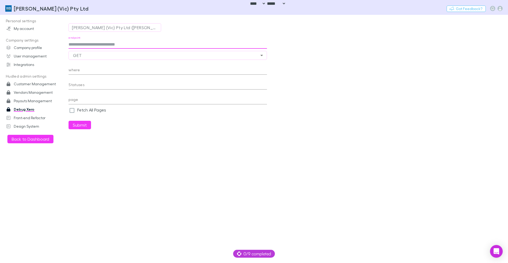
click at [117, 45] on input "endpoint" at bounding box center [168, 44] width 198 height 8
click at [111, 43] on input "**********" at bounding box center [168, 44] width 198 height 8
paste input "**********"
click at [69, 121] on button "Submit" at bounding box center [80, 125] width 22 height 8
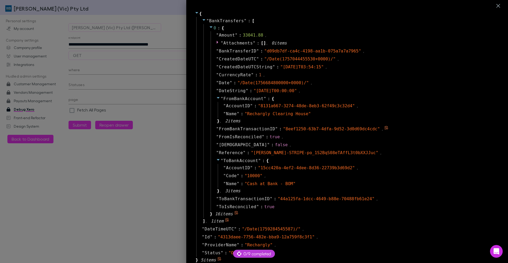
click at [240, 129] on span "FromBankTransactionID" at bounding box center [247, 129] width 56 height 6
copy span "FromBankTransactionID"
click at [131, 73] on div at bounding box center [254, 131] width 508 height 263
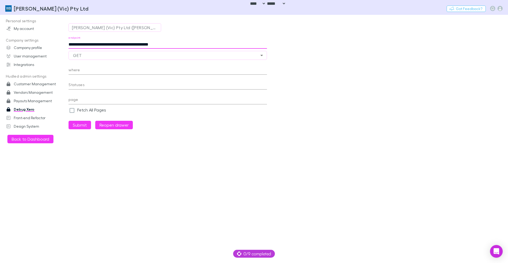
drag, startPoint x: 97, startPoint y: 44, endPoint x: 248, endPoint y: 49, distance: 151.4
click at [248, 49] on div "**********" at bounding box center [168, 82] width 198 height 93
type input "**********"
click at [113, 73] on input "where" at bounding box center [168, 70] width 198 height 8
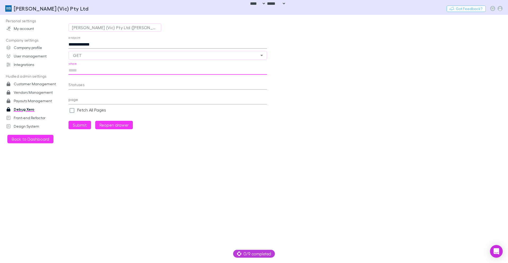
paste input "**********"
click at [138, 71] on input "**********" at bounding box center [168, 70] width 198 height 8
click at [137, 70] on input "**********" at bounding box center [168, 70] width 198 height 8
paste input "**********"
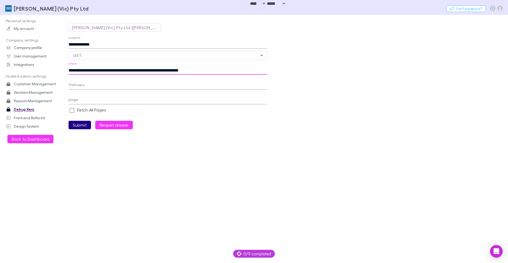
type input "**********"
click at [80, 124] on button "Submit" at bounding box center [80, 125] width 22 height 8
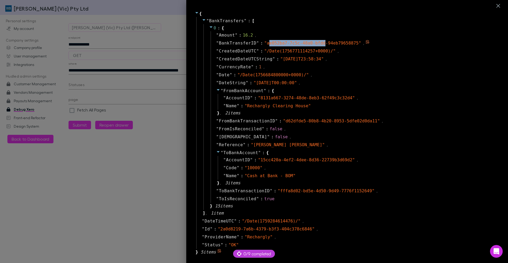
drag, startPoint x: 265, startPoint y: 43, endPoint x: 321, endPoint y: 44, distance: 56.4
click at [321, 44] on span "" ae052ba7-7c5c-48a0-bfdd-94eb79658875 "" at bounding box center [312, 42] width 97 height 5
drag, startPoint x: 264, startPoint y: 43, endPoint x: 354, endPoint y: 43, distance: 90.2
click at [354, 43] on span "" ae052ba7-7c5c-48a0-bfdd-94eb79658875 "" at bounding box center [312, 42] width 97 height 5
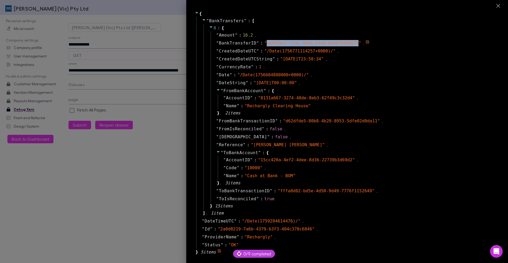
copy span "ae052ba7-7c5c-48a0-bfdd-94eb79658875"
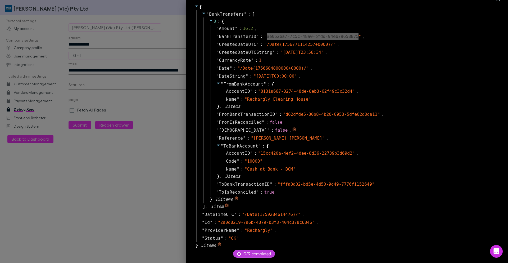
scroll to position [13, 0]
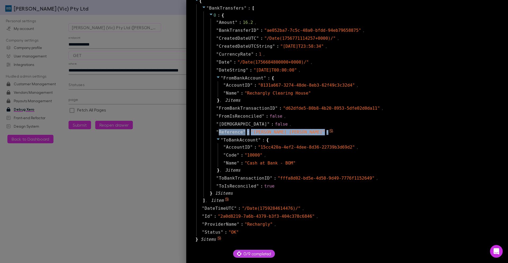
drag, startPoint x: 368, startPoint y: 131, endPoint x: 214, endPoint y: 132, distance: 154.7
click at [214, 132] on div "" Reference " : " Catriona Rowntree CATRIONA ALEXAND " ," at bounding box center [354, 132] width 286 height 8
copy div "Reference " : " Catriona Rowntree CATRIONA ALEXAND " ,"
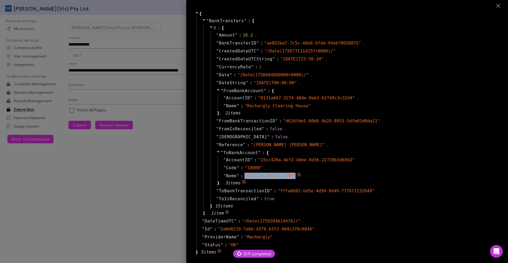
drag, startPoint x: 291, startPoint y: 175, endPoint x: 241, endPoint y: 175, distance: 50.3
click at [244, 175] on span "" Cash at Bank - BOM "" at bounding box center [269, 175] width 51 height 5
click at [129, 37] on div at bounding box center [254, 131] width 508 height 263
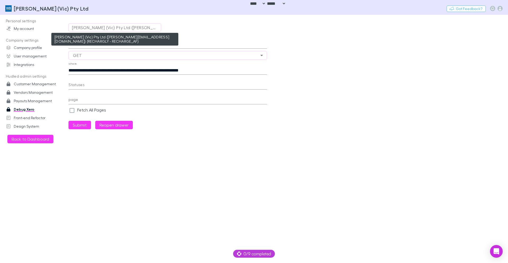
click at [122, 28] on div "William Buck (Vic) Pty Ltd (ivie.sese@williambuckvic.com.au) (RECHARGLY - RECHA…" at bounding box center [115, 27] width 86 height 6
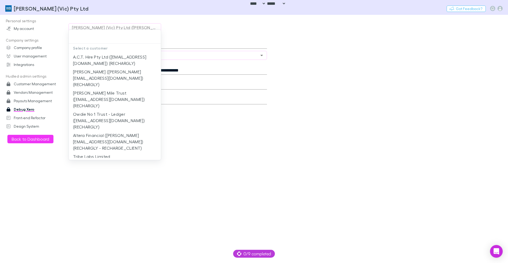
click at [122, 28] on div at bounding box center [254, 131] width 508 height 263
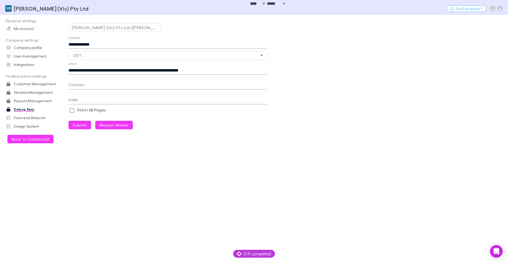
click at [120, 27] on div "William Buck (Vic) Pty Ltd (ivie.sese@williambuckvic.com.au) (RECHARGLY - RECHA…" at bounding box center [115, 27] width 86 height 6
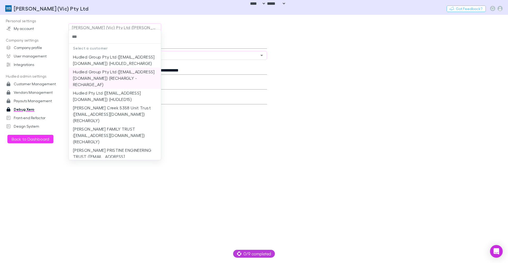
click at [106, 87] on li "Hudled Group Pty Ltd (alex@hudled.com) (RECHARGLY - RECHARGE_AF)" at bounding box center [115, 77] width 92 height 21
type input "**********"
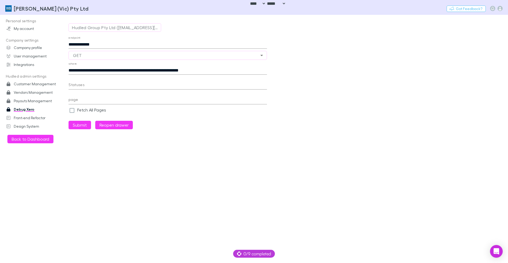
click at [240, 68] on input "**********" at bounding box center [168, 70] width 198 height 8
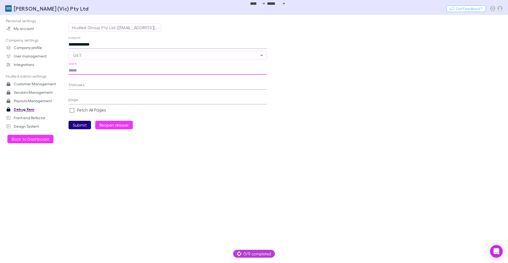
click at [78, 123] on button "Submit" at bounding box center [80, 125] width 22 height 8
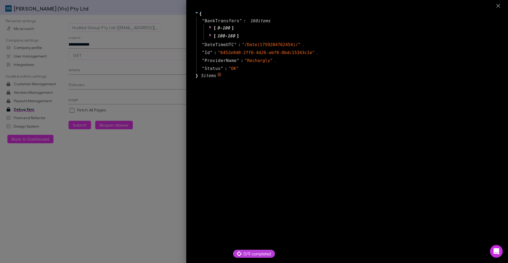
click at [209, 26] on icon at bounding box center [211, 27] width 4 height 4
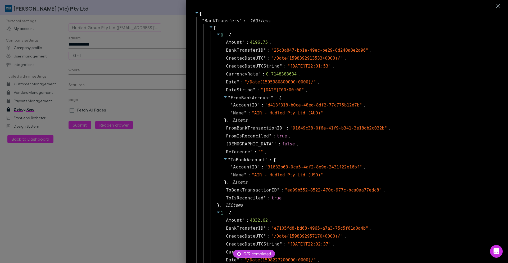
click at [209, 28] on icon at bounding box center [211, 27] width 4 height 4
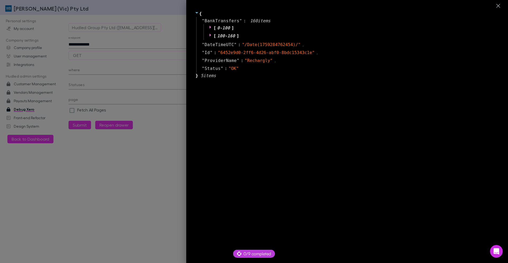
click at [124, 67] on div at bounding box center [254, 131] width 508 height 263
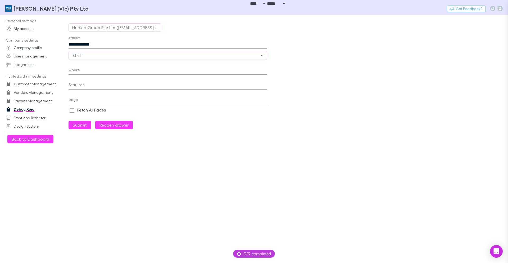
click at [122, 72] on body "**********" at bounding box center [254, 131] width 508 height 263
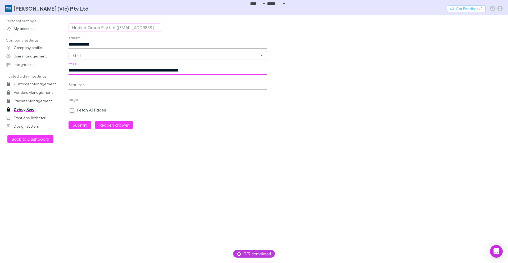
type input "**********"
click at [279, 202] on main "**********" at bounding box center [288, 139] width 439 height 248
click at [112, 44] on input "**********" at bounding box center [168, 44] width 198 height 8
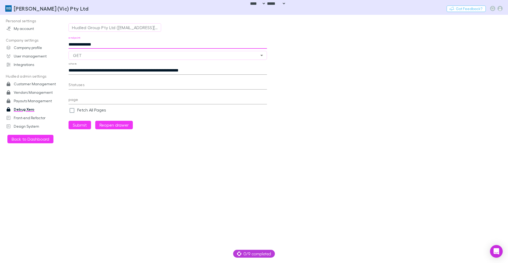
paste input "**********"
type input "**********"
click at [238, 71] on input "**********" at bounding box center [168, 70] width 198 height 8
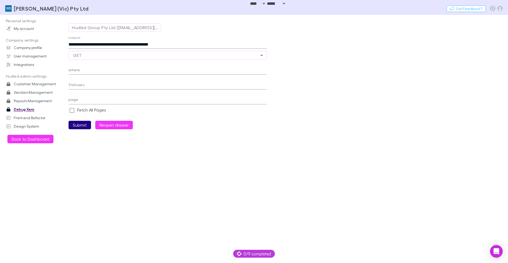
click at [76, 125] on button "Submit" at bounding box center [80, 125] width 22 height 8
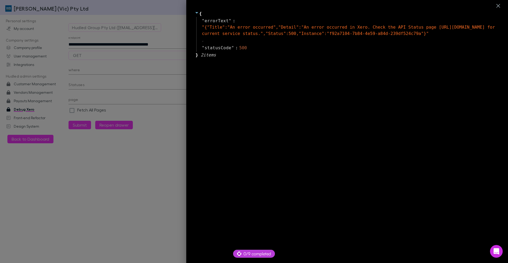
click at [122, 70] on div at bounding box center [254, 131] width 508 height 263
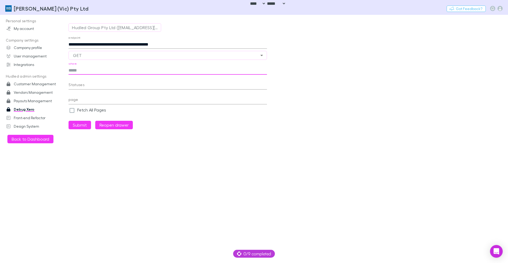
click at [120, 71] on input "where" at bounding box center [168, 70] width 198 height 8
paste input "**********"
type input "**********"
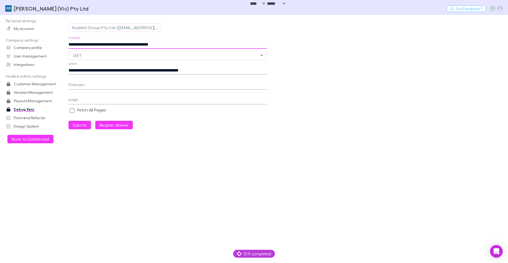
drag, startPoint x: 98, startPoint y: 44, endPoint x: 217, endPoint y: 55, distance: 119.3
click at [217, 55] on div "**********" at bounding box center [168, 82] width 198 height 93
type input "**********"
click at [138, 71] on input "**********" at bounding box center [168, 70] width 198 height 8
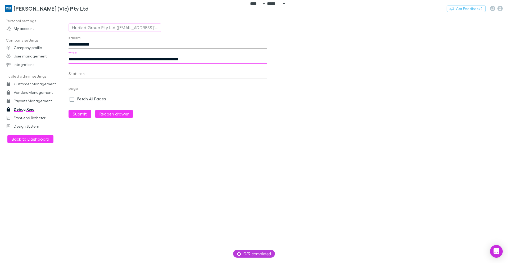
paste input "text"
click at [80, 113] on button "Submit" at bounding box center [80, 114] width 22 height 8
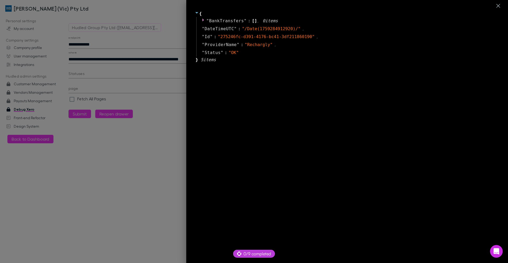
click at [144, 135] on div at bounding box center [254, 131] width 508 height 263
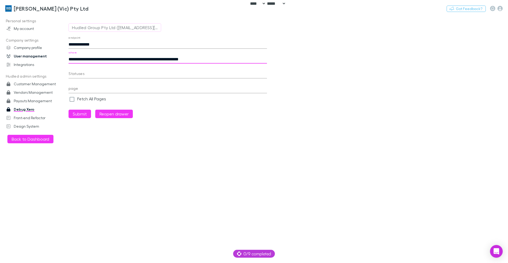
drag, startPoint x: 78, startPoint y: 59, endPoint x: 42, endPoint y: 59, distance: 36.5
click at [42, 59] on div "**********" at bounding box center [254, 139] width 508 height 248
click at [77, 114] on button "Submit" at bounding box center [80, 114] width 22 height 8
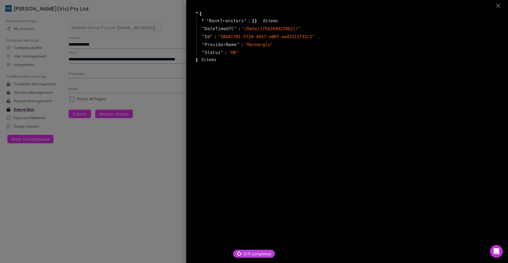
click at [143, 43] on div at bounding box center [254, 131] width 508 height 263
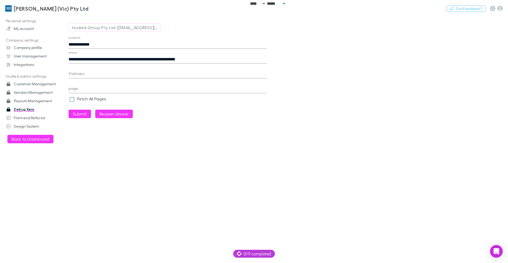
click at [133, 59] on input "**********" at bounding box center [168, 59] width 198 height 8
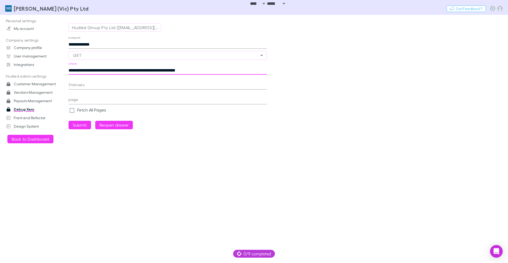
paste input "text"
click at [69, 121] on button "Submit" at bounding box center [80, 125] width 22 height 8
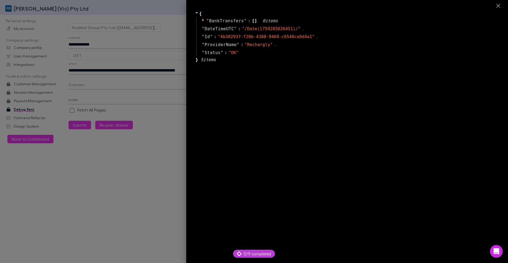
click at [151, 103] on div at bounding box center [254, 131] width 508 height 263
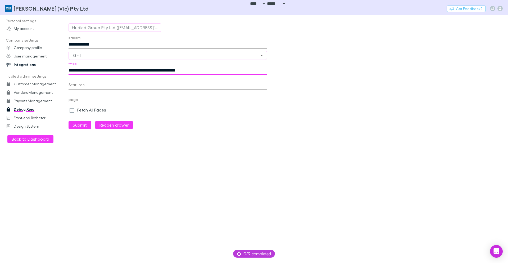
drag, startPoint x: 74, startPoint y: 69, endPoint x: 44, endPoint y: 69, distance: 29.1
click at [45, 69] on div "**********" at bounding box center [254, 139] width 508 height 248
type input "**********"
click at [81, 122] on button "Submit" at bounding box center [80, 125] width 22 height 8
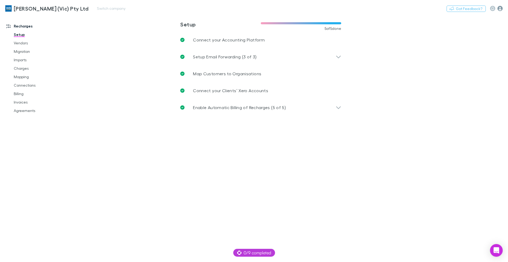
click at [500, 8] on icon "button" at bounding box center [499, 8] width 5 height 5
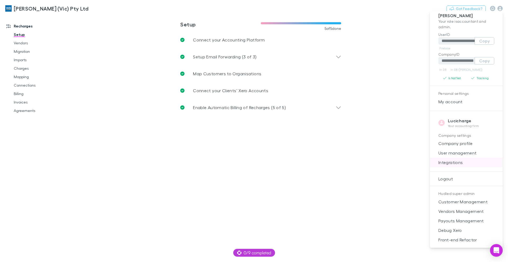
scroll to position [6, 0]
click at [470, 222] on span "Payouts Management" at bounding box center [466, 220] width 64 height 6
select select "****"
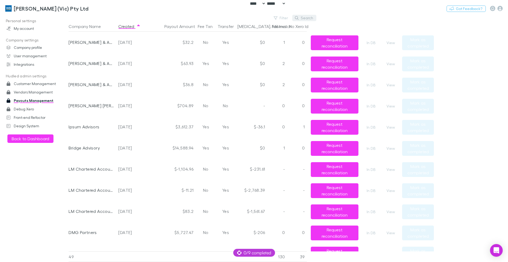
click at [306, 17] on button "Search" at bounding box center [304, 18] width 24 height 6
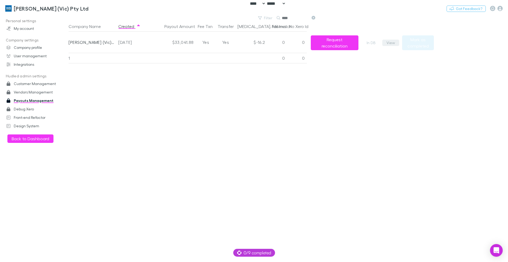
type input "****"
click at [390, 42] on button "View" at bounding box center [390, 43] width 17 height 6
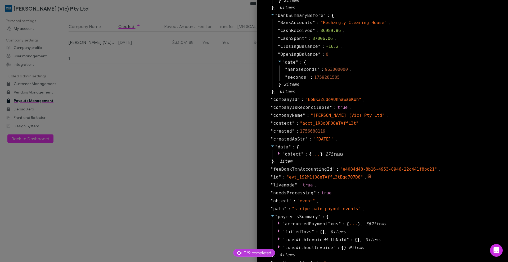
scroll to position [159, 0]
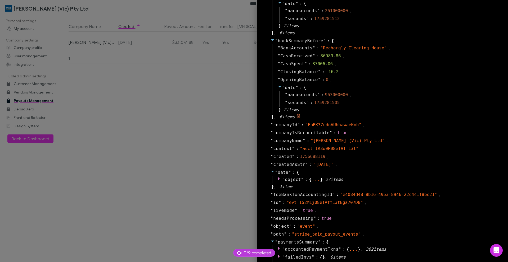
click at [271, 40] on icon at bounding box center [272, 40] width 3 height 2
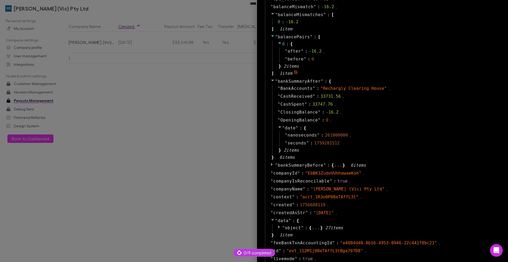
scroll to position [0, 0]
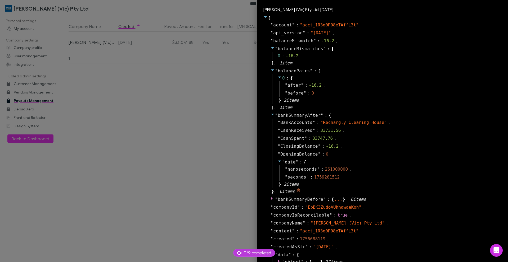
click at [270, 115] on icon at bounding box center [272, 114] width 4 height 4
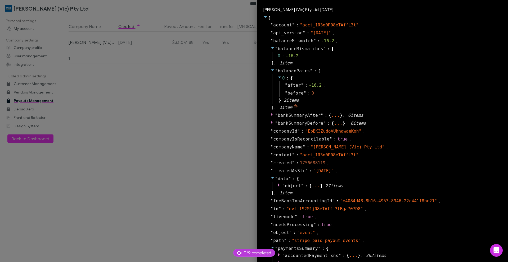
click at [270, 71] on icon at bounding box center [272, 70] width 4 height 4
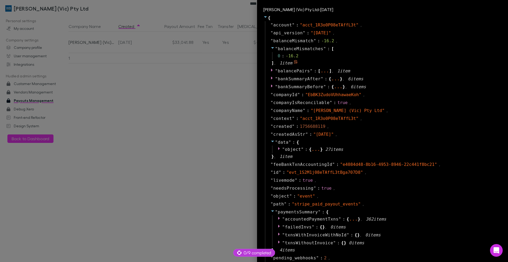
click at [270, 50] on span at bounding box center [272, 48] width 4 height 5
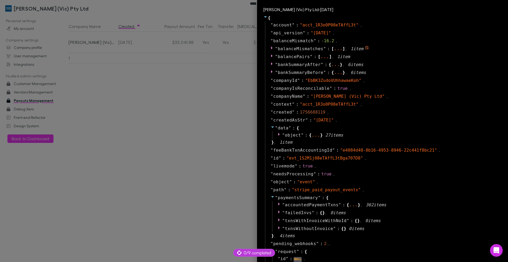
click at [270, 49] on icon at bounding box center [272, 48] width 4 height 4
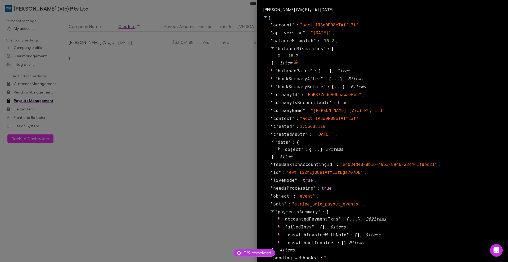
click at [270, 49] on icon at bounding box center [272, 48] width 4 height 4
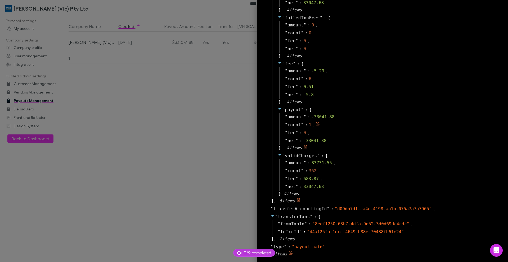
scroll to position [319, 0]
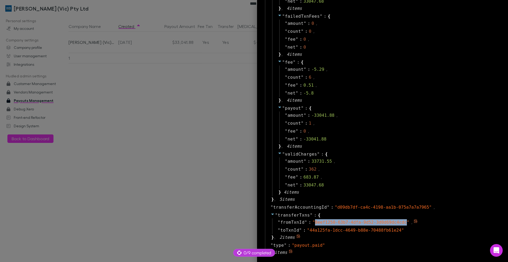
drag, startPoint x: 311, startPoint y: 223, endPoint x: 402, endPoint y: 223, distance: 90.2
click at [402, 223] on span "" 8eef1250-63b7-4dfa-9d52-3d0d69dc4cdc "" at bounding box center [360, 222] width 97 height 5
copy span "8eef1250-63b7-4dfa-9d52-3d0d69dc4cdc"
click at [349, 207] on span "" d09db7df-ca4c-4198-aa1b-075a7a7a7965 "" at bounding box center [383, 207] width 97 height 5
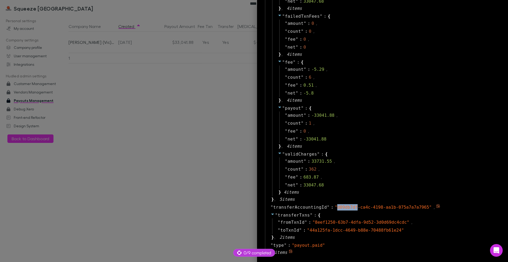
click at [349, 207] on span "" d09db7df-ca4c-4198-aa1b-075a7a7a7965 "" at bounding box center [383, 207] width 97 height 5
click at [339, 209] on span "" d09db7df-ca4c-4198-aa1b-075a7a7a7965 "" at bounding box center [383, 207] width 97 height 5
drag, startPoint x: 334, startPoint y: 207, endPoint x: 425, endPoint y: 207, distance: 91.3
click at [425, 207] on span "" d09db7df-ca4c-4198-aa1b-075a7a7a7965 "" at bounding box center [383, 207] width 97 height 5
copy span "d09db7df-ca4c-4198-aa1b-075a7a7a7965"
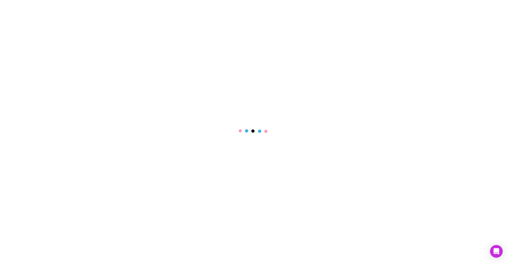
click at [435, 123] on div at bounding box center [254, 131] width 508 height 263
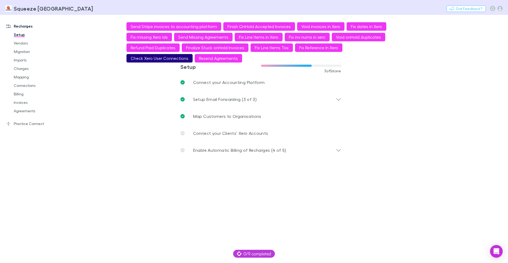
click at [167, 57] on button "Check Xero User Connections" at bounding box center [159, 58] width 66 height 8
click at [180, 59] on button "Check Xero User Connections" at bounding box center [159, 58] width 66 height 8
click at [170, 60] on button "Check Xero User Connections" at bounding box center [159, 58] width 66 height 8
click at [168, 57] on button "Check Xero User Connections" at bounding box center [159, 58] width 66 height 8
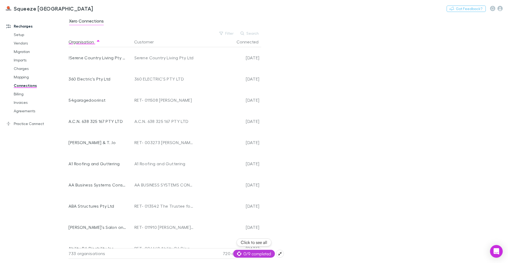
click at [269, 253] on span "0/9 completed" at bounding box center [254, 253] width 34 height 6
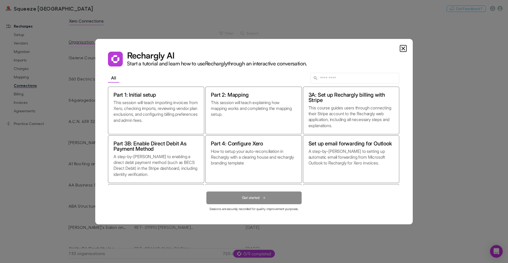
click at [402, 48] on icon "Close" at bounding box center [403, 48] width 6 height 6
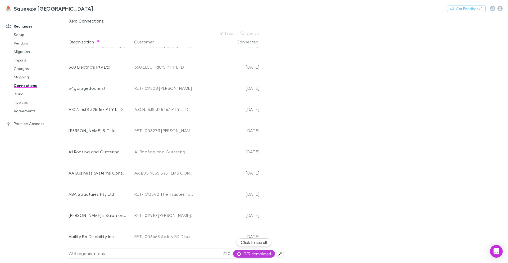
drag, startPoint x: 221, startPoint y: 253, endPoint x: 215, endPoint y: 254, distance: 6.2
click at [215, 254] on div "720 connections" at bounding box center [226, 253] width 63 height 11
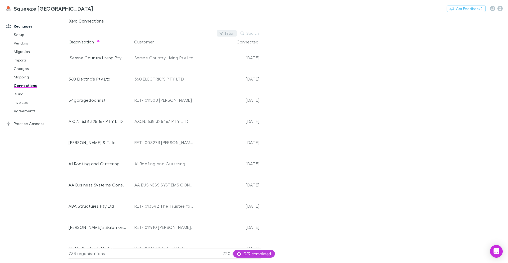
click at [223, 33] on icon "button" at bounding box center [221, 33] width 4 height 4
click at [181, 67] on li "No" at bounding box center [191, 67] width 92 height 8
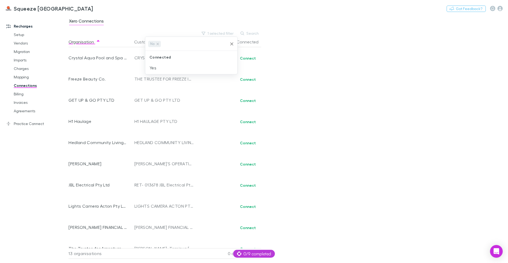
click at [330, 119] on div at bounding box center [254, 131] width 508 height 263
click at [29, 8] on h3 "Squeeze [GEOGRAPHIC_DATA]" at bounding box center [53, 8] width 79 height 6
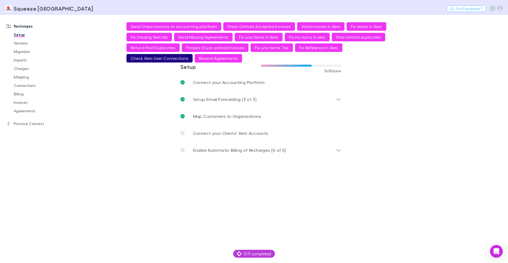
click at [165, 57] on button "Check Xero User Connections" at bounding box center [159, 58] width 66 height 8
click at [36, 86] on link "Connections" at bounding box center [39, 85] width 63 height 8
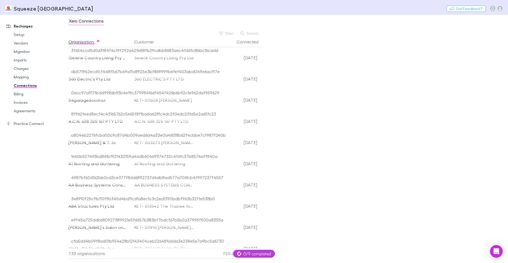
click at [328, 116] on div "Xero Connections Filter Search Organisation Customer Connected !Serene Country …" at bounding box center [288, 139] width 439 height 248
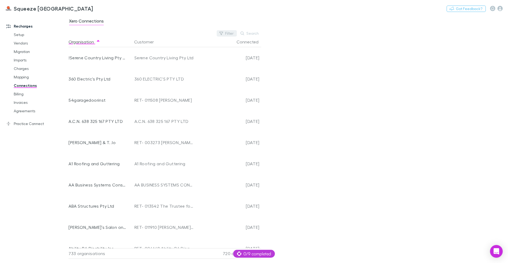
click at [229, 30] on button "Filter" at bounding box center [227, 33] width 20 height 6
click at [165, 77] on li "Yes" at bounding box center [191, 76] width 92 height 8
click at [159, 42] on icon at bounding box center [159, 44] width 4 height 4
click at [154, 66] on li "No" at bounding box center [191, 67] width 92 height 8
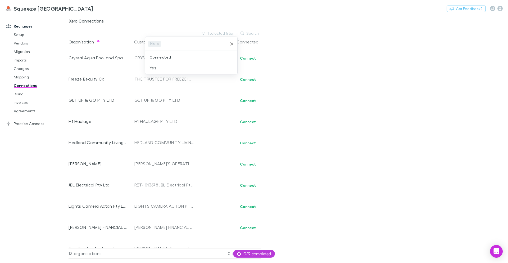
click at [302, 72] on div at bounding box center [254, 131] width 508 height 263
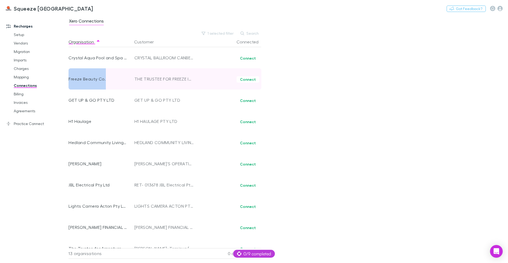
drag, startPoint x: 69, startPoint y: 79, endPoint x: 112, endPoint y: 77, distance: 43.2
click at [112, 77] on div "Freeze Beauty Co." at bounding box center [98, 78] width 58 height 21
copy div "Freeze Beauty Co."
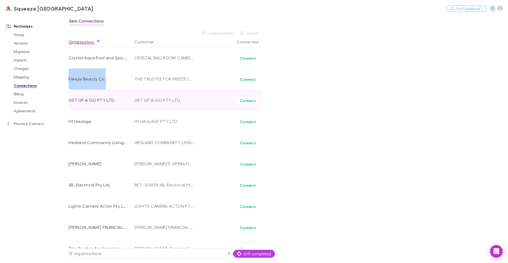
copy div "Freeze Beauty Co."
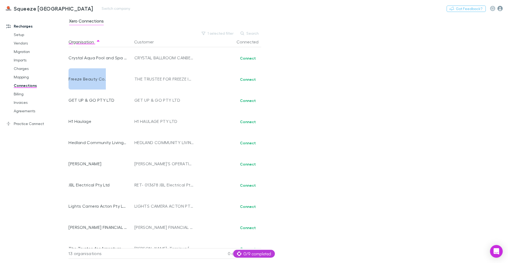
click at [500, 8] on icon "button" at bounding box center [499, 8] width 5 height 5
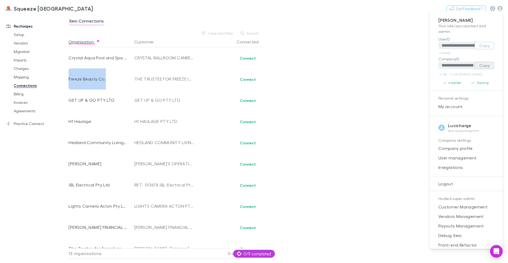
click at [482, 67] on button "Copy" at bounding box center [485, 65] width 20 height 7
click at [227, 31] on div at bounding box center [254, 131] width 508 height 263
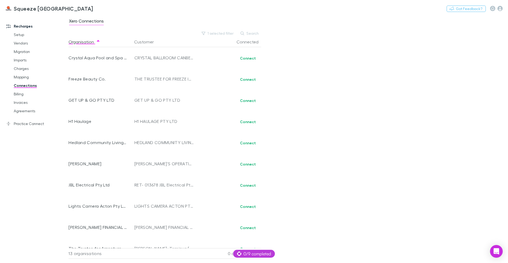
click at [224, 32] on div "**********" at bounding box center [254, 131] width 508 height 263
click at [223, 34] on button "1 selected filter" at bounding box center [218, 33] width 38 height 6
click at [175, 70] on li "Yes" at bounding box center [191, 67] width 92 height 8
click at [159, 44] on icon at bounding box center [158, 44] width 4 height 4
click at [355, 125] on div at bounding box center [254, 131] width 508 height 263
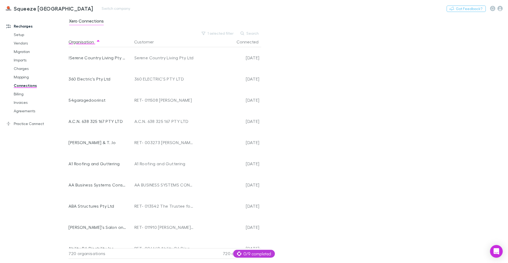
click at [20, 11] on h3 "Squeeze [GEOGRAPHIC_DATA]" at bounding box center [53, 8] width 79 height 6
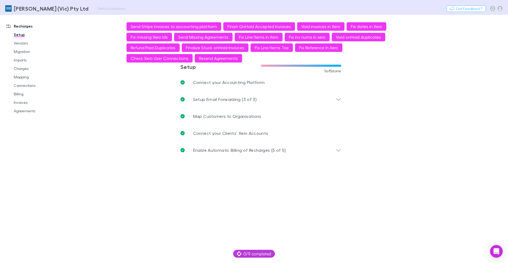
click at [503, 10] on div "Nothing Got Feedback?" at bounding box center [477, 8] width 61 height 7
click at [500, 9] on icon "button" at bounding box center [499, 8] width 5 height 5
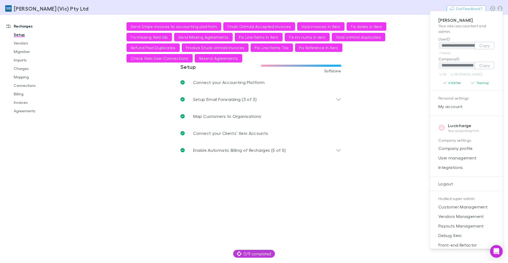
scroll to position [5, 0]
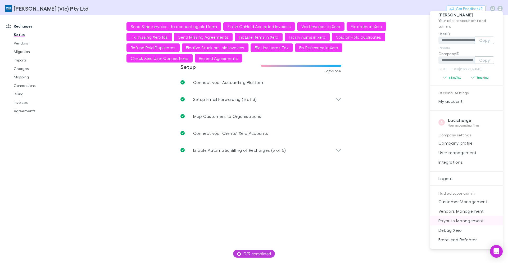
click at [462, 220] on span "Payouts Management" at bounding box center [466, 220] width 64 height 6
select select "****"
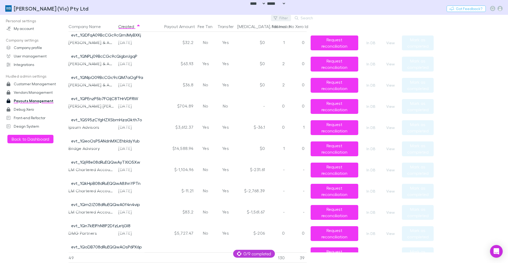
click at [279, 17] on button "Filter" at bounding box center [281, 18] width 20 height 6
type input "*****"
click at [246, 51] on li "[PERSON_NAME] (Vic) Pty Ltd" at bounding box center [245, 52] width 92 height 8
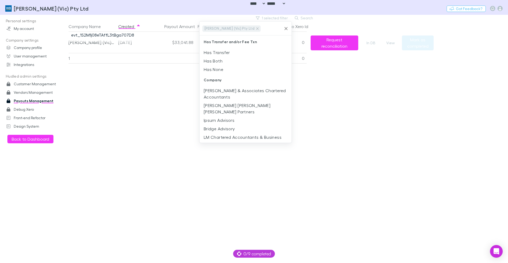
click at [466, 81] on div at bounding box center [254, 131] width 508 height 263
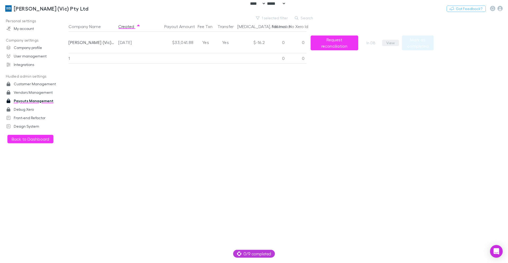
click at [390, 43] on button "View" at bounding box center [390, 43] width 17 height 6
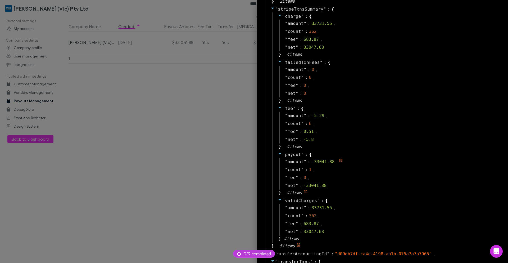
scroll to position [522, 0]
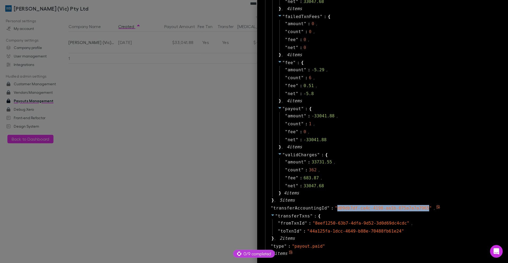
drag, startPoint x: 334, startPoint y: 208, endPoint x: 424, endPoint y: 208, distance: 90.2
click at [424, 208] on span "" d09db7df-ca4c-4198-aa1b-075a7a7a7965 "" at bounding box center [383, 207] width 97 height 5
copy span "d09db7df-ca4c-4198-aa1b-075a7a7a7965"
